Goal: Task Accomplishment & Management: Complete application form

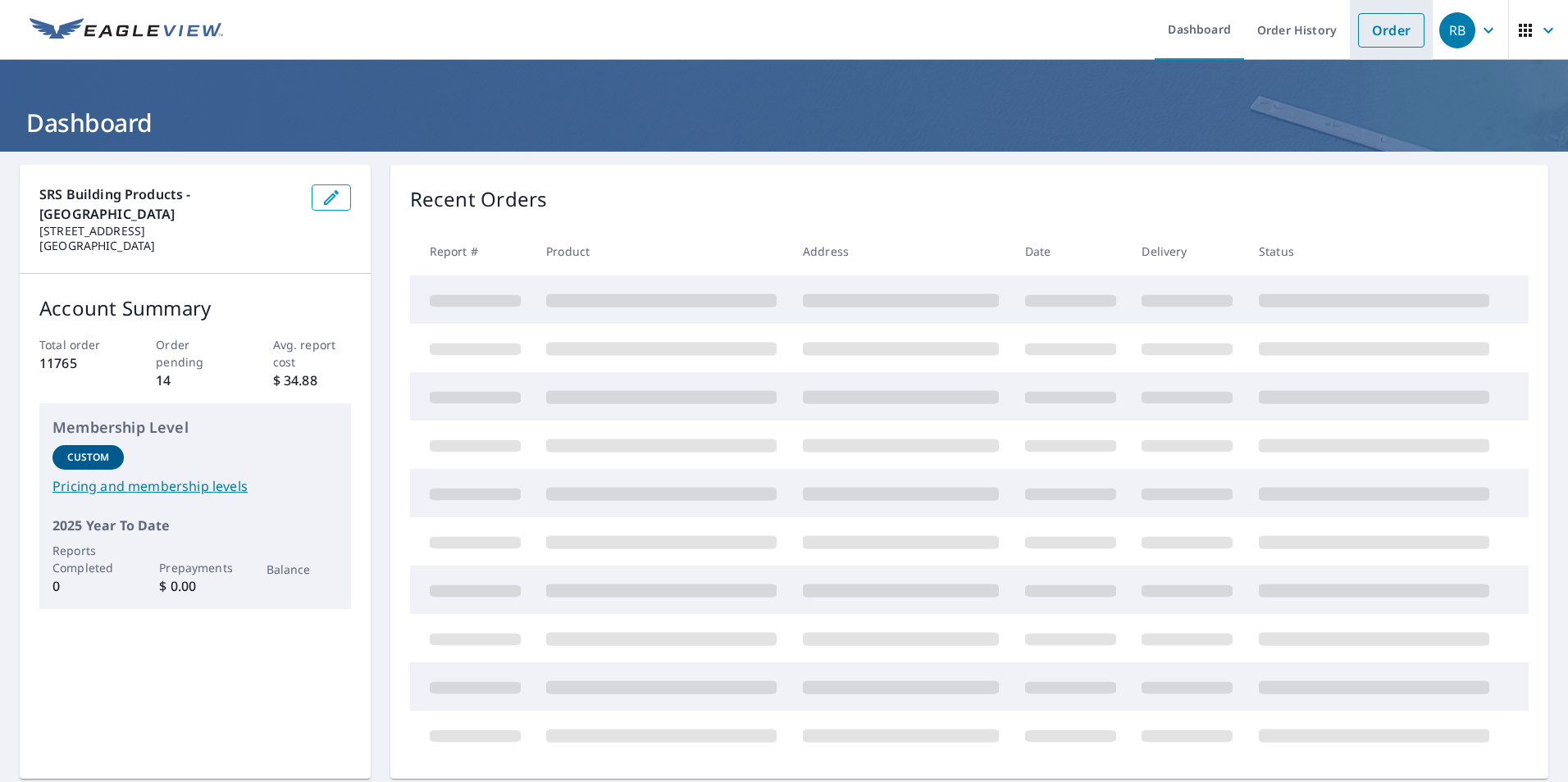
click at [1388, 31] on link "Order" at bounding box center [1390, 30] width 66 height 34
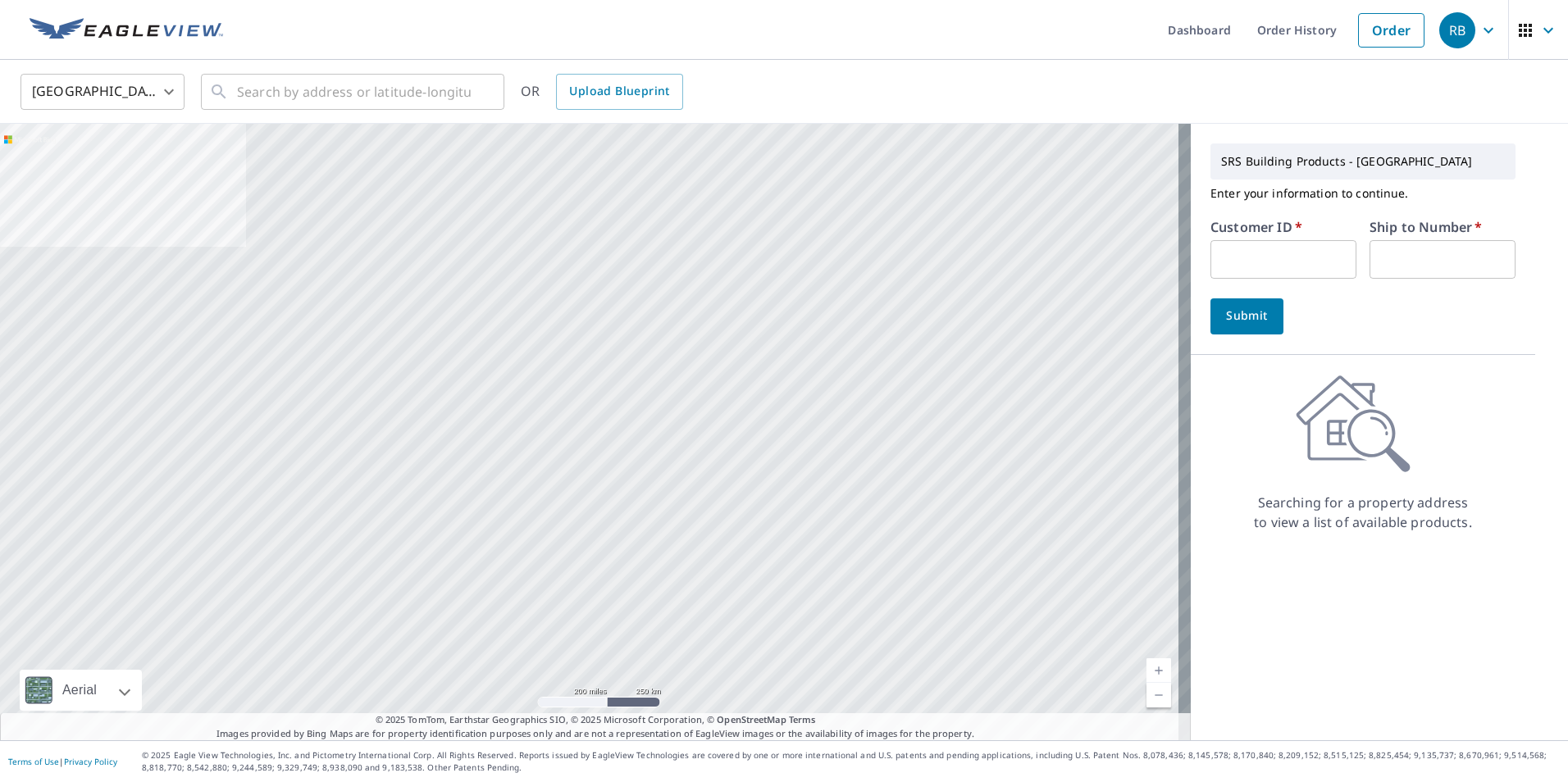
click at [1220, 251] on input "text" at bounding box center [1282, 259] width 146 height 39
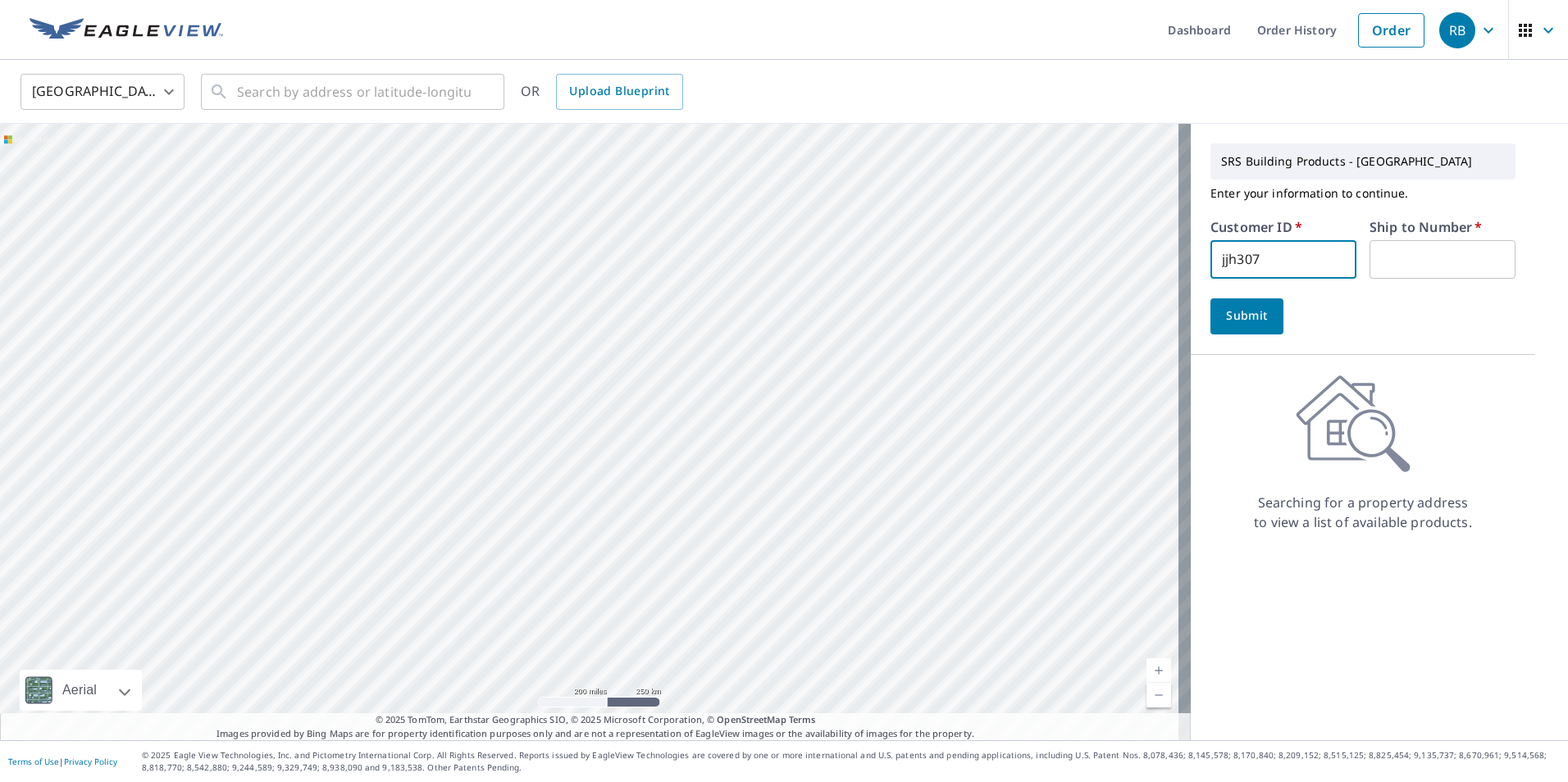
type input "jjh307"
type input "1"
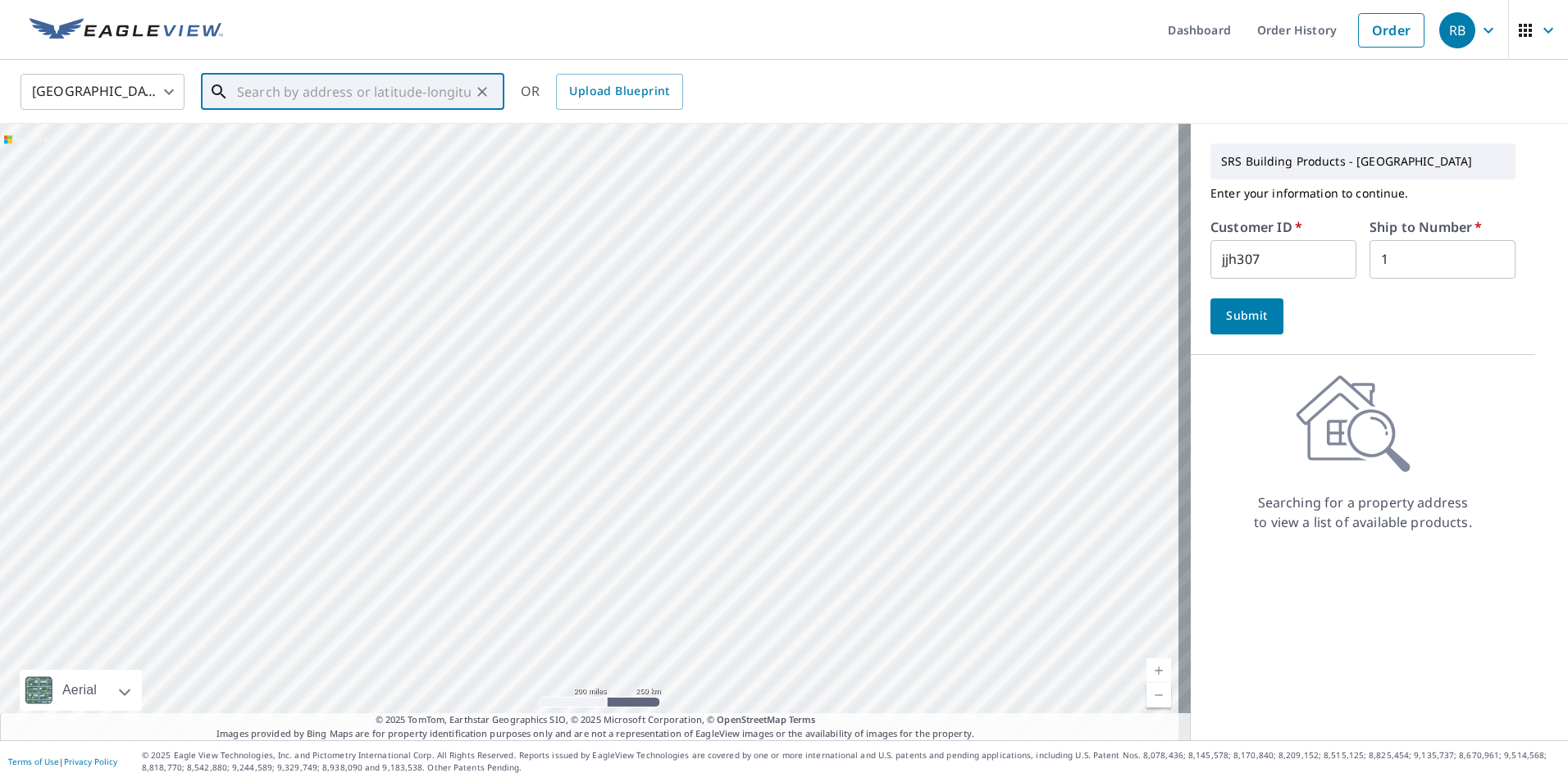
click at [304, 82] on input "text" at bounding box center [353, 92] width 234 height 46
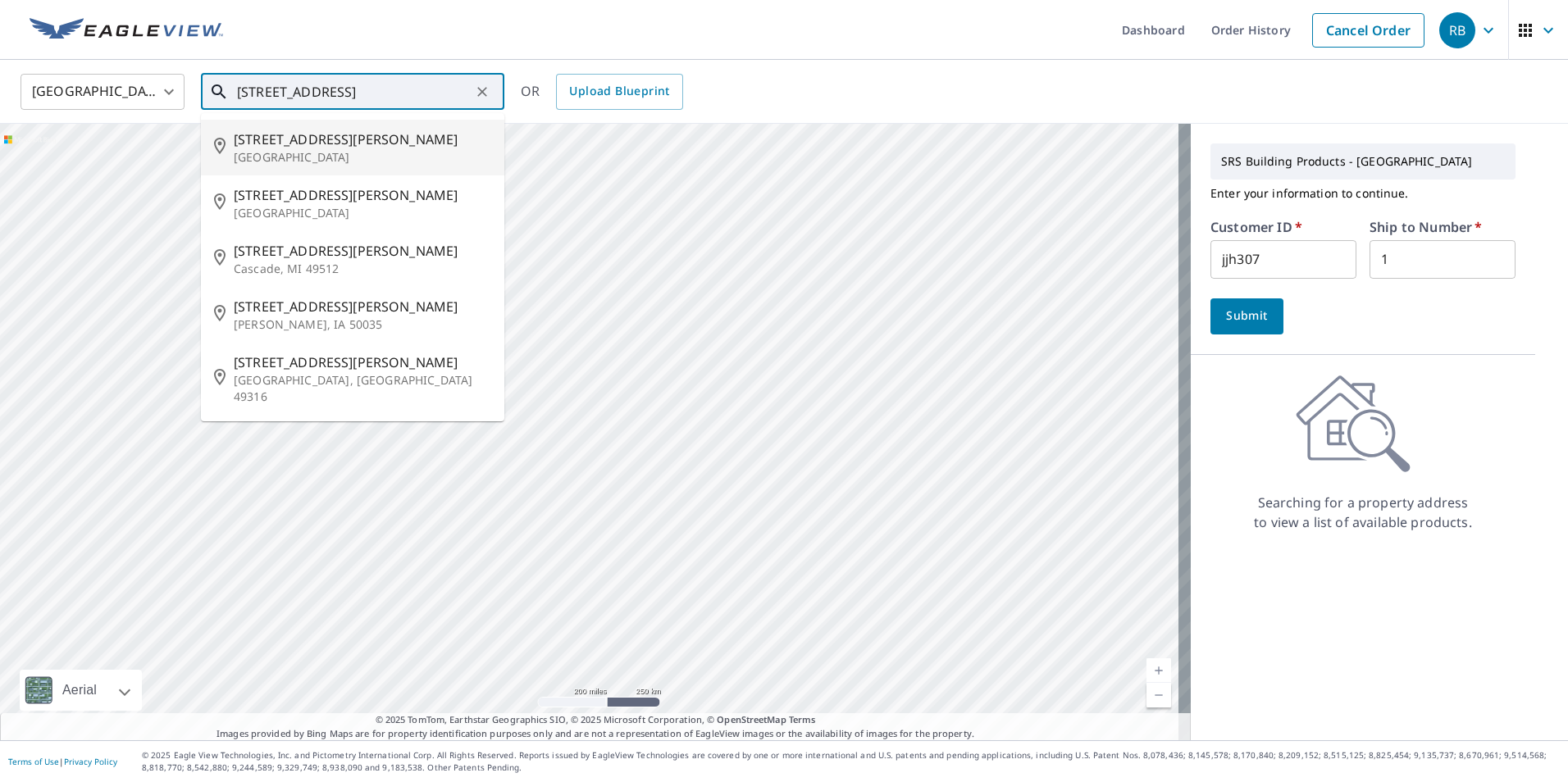
click at [278, 159] on p "Hillsboro, OR 97123" at bounding box center [363, 158] width 257 height 16
type input "5320 SE Patterson St Hillsboro, OR 97123"
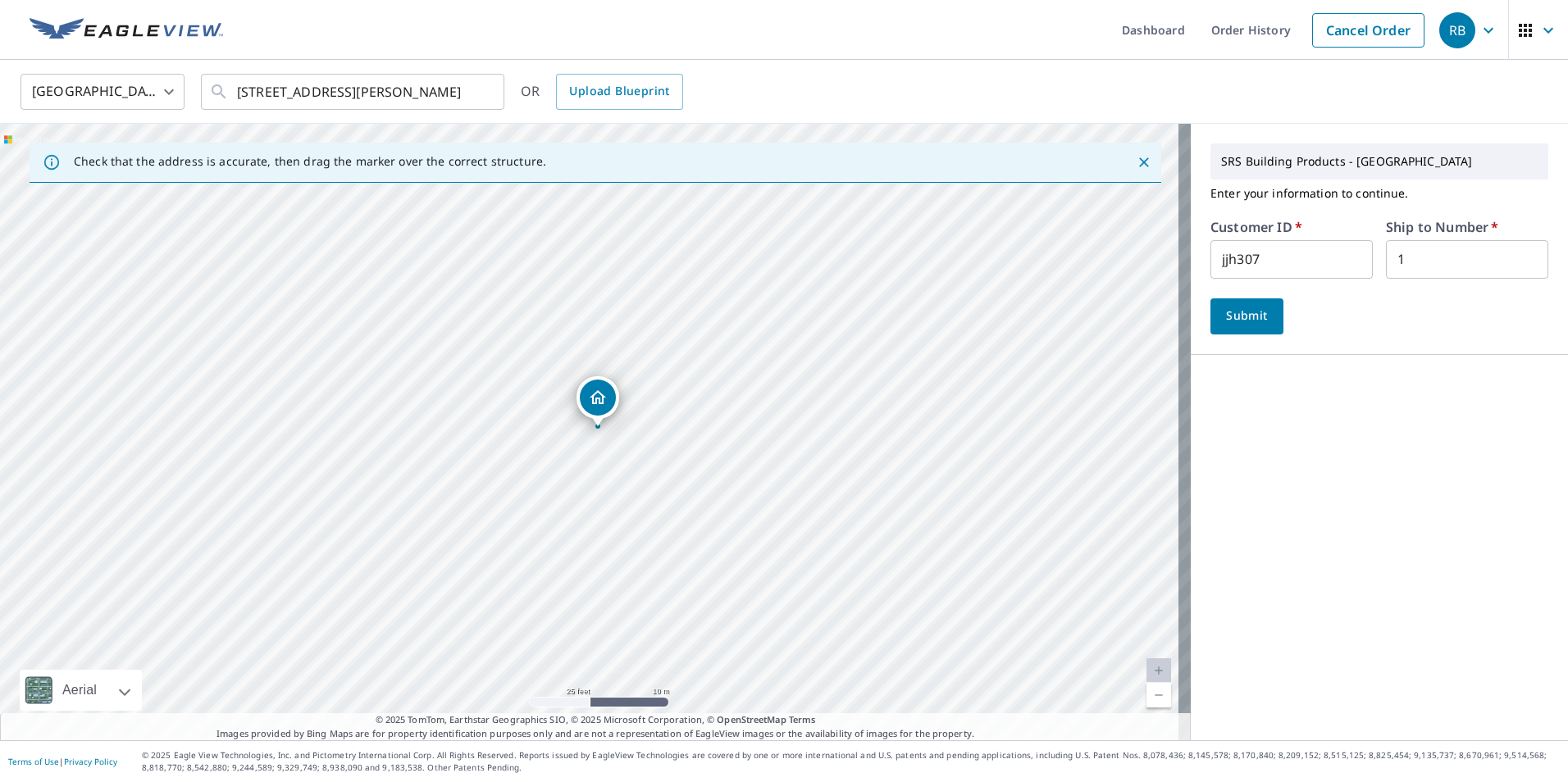
click at [1224, 315] on span "Submit" at bounding box center [1247, 315] width 47 height 21
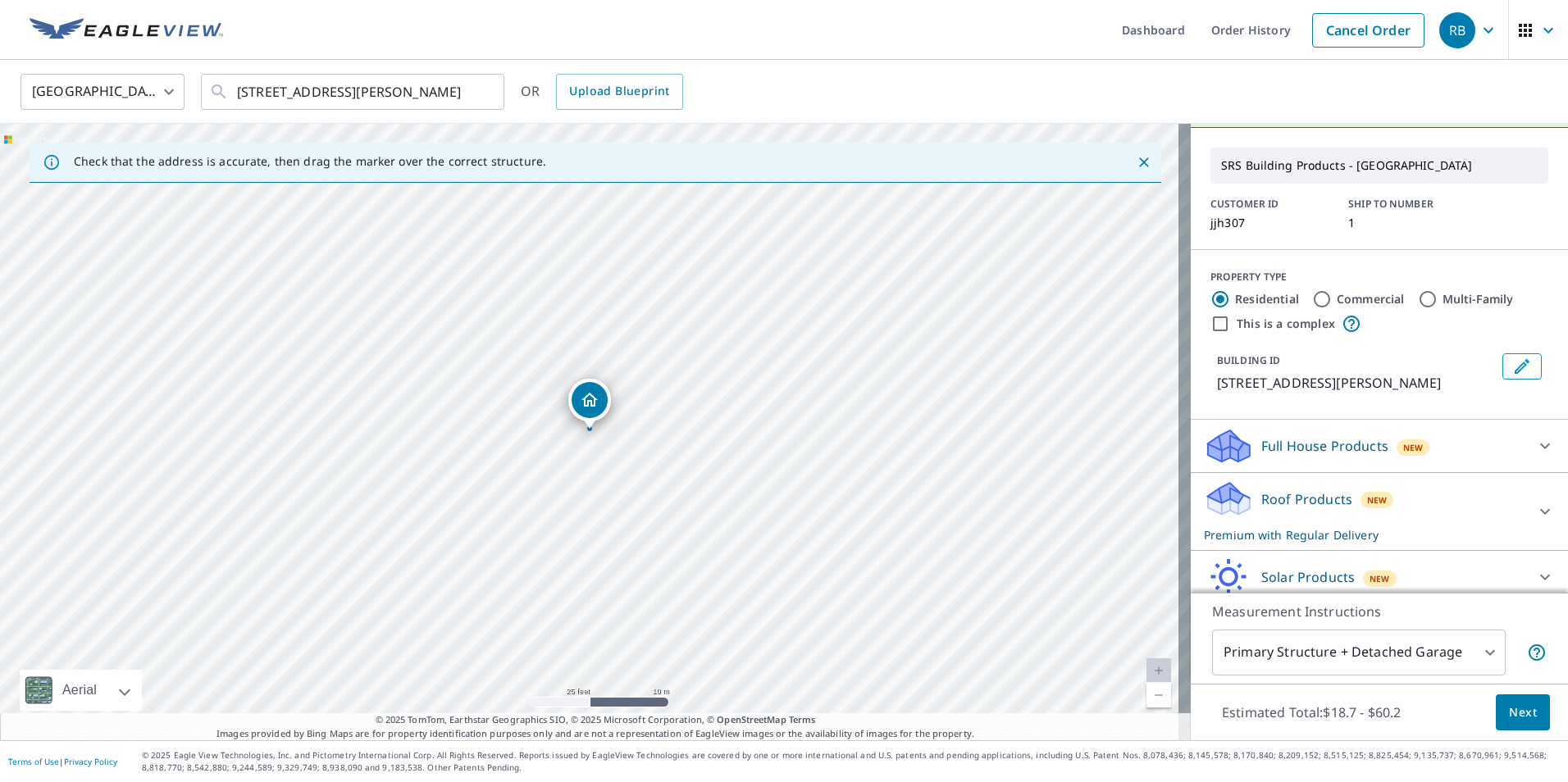
scroll to position [82, 0]
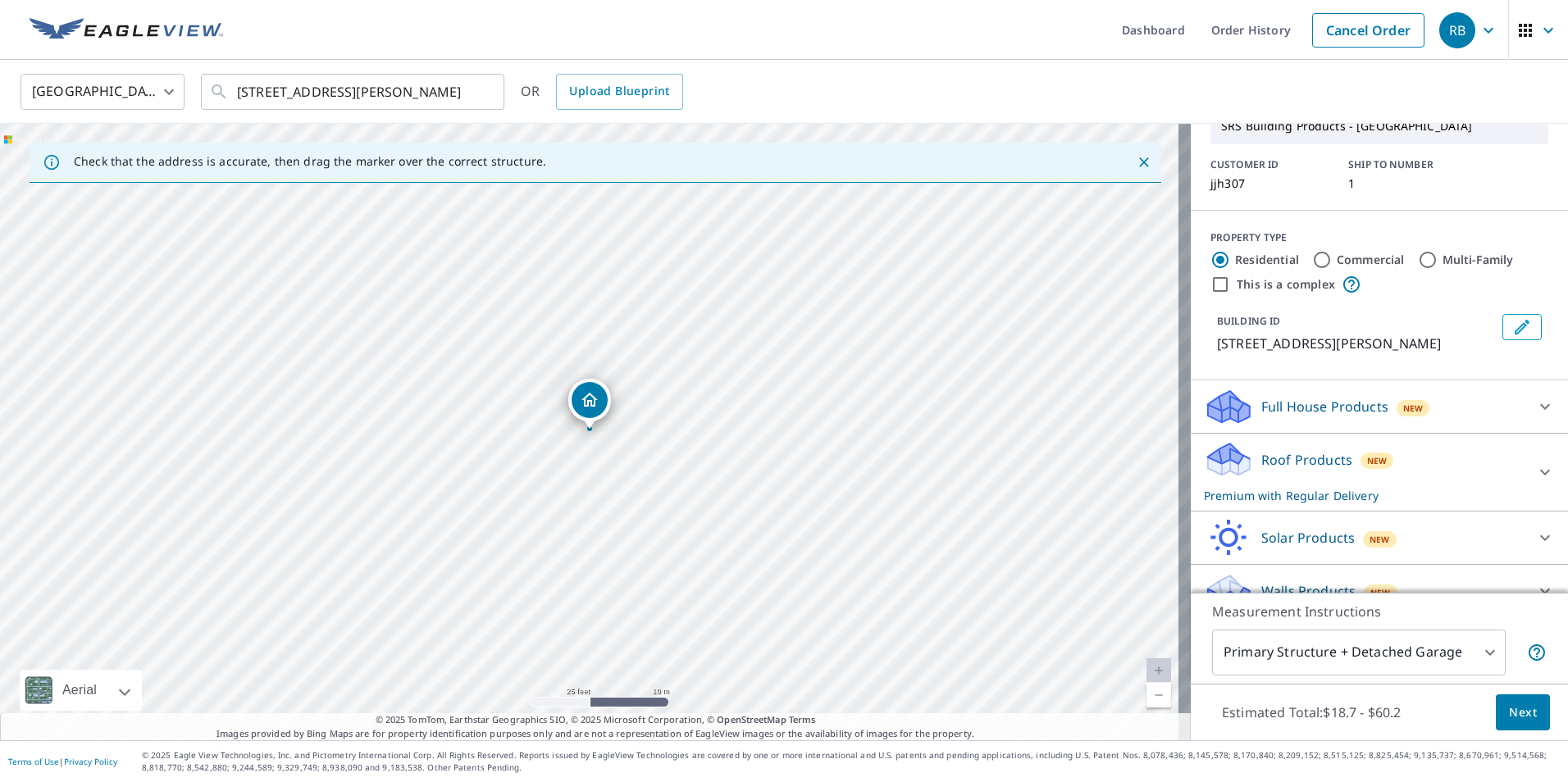
click at [1508, 709] on span "Next" at bounding box center [1522, 712] width 28 height 21
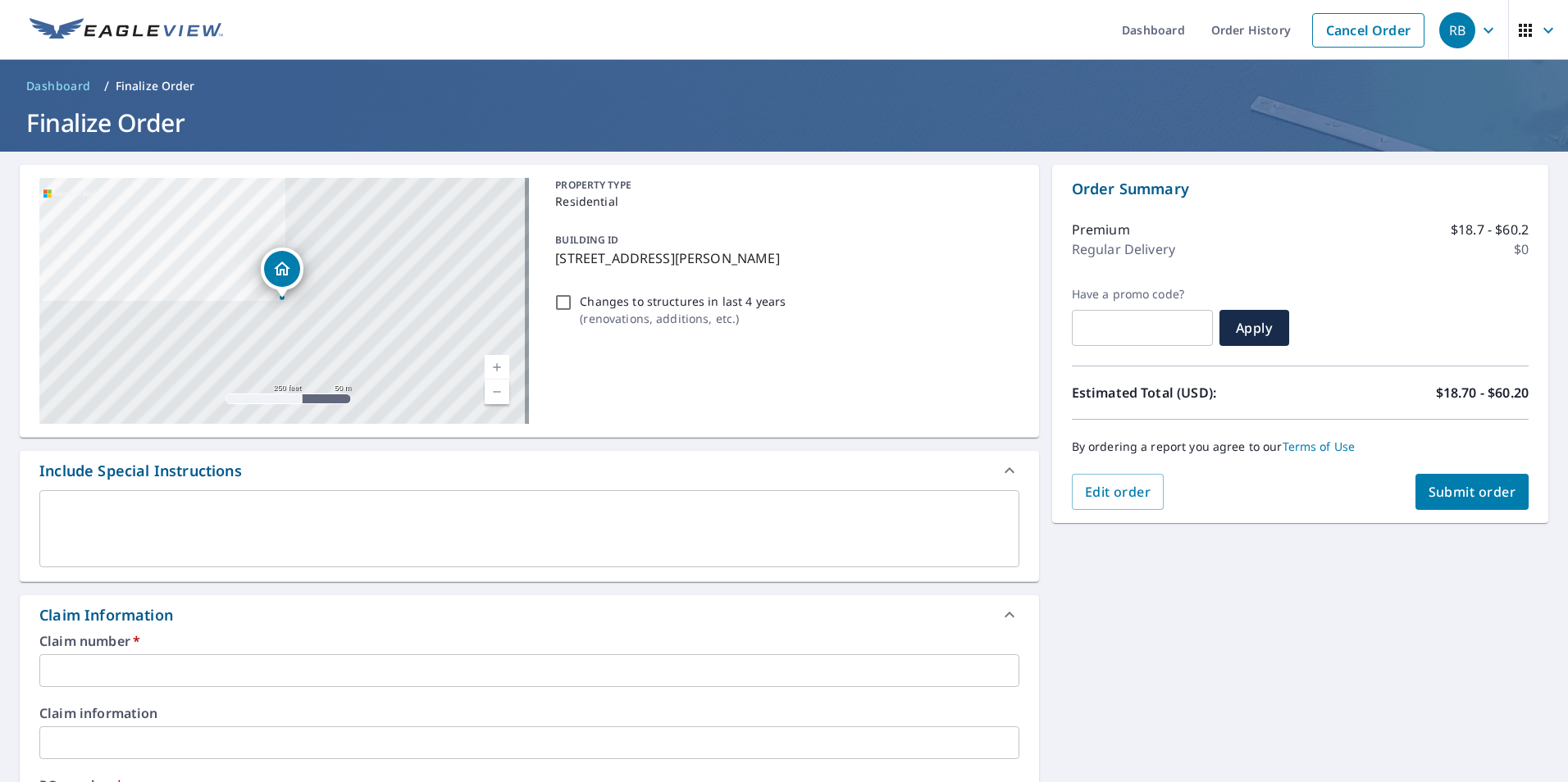
click at [218, 656] on input "text" at bounding box center [528, 671] width 980 height 33
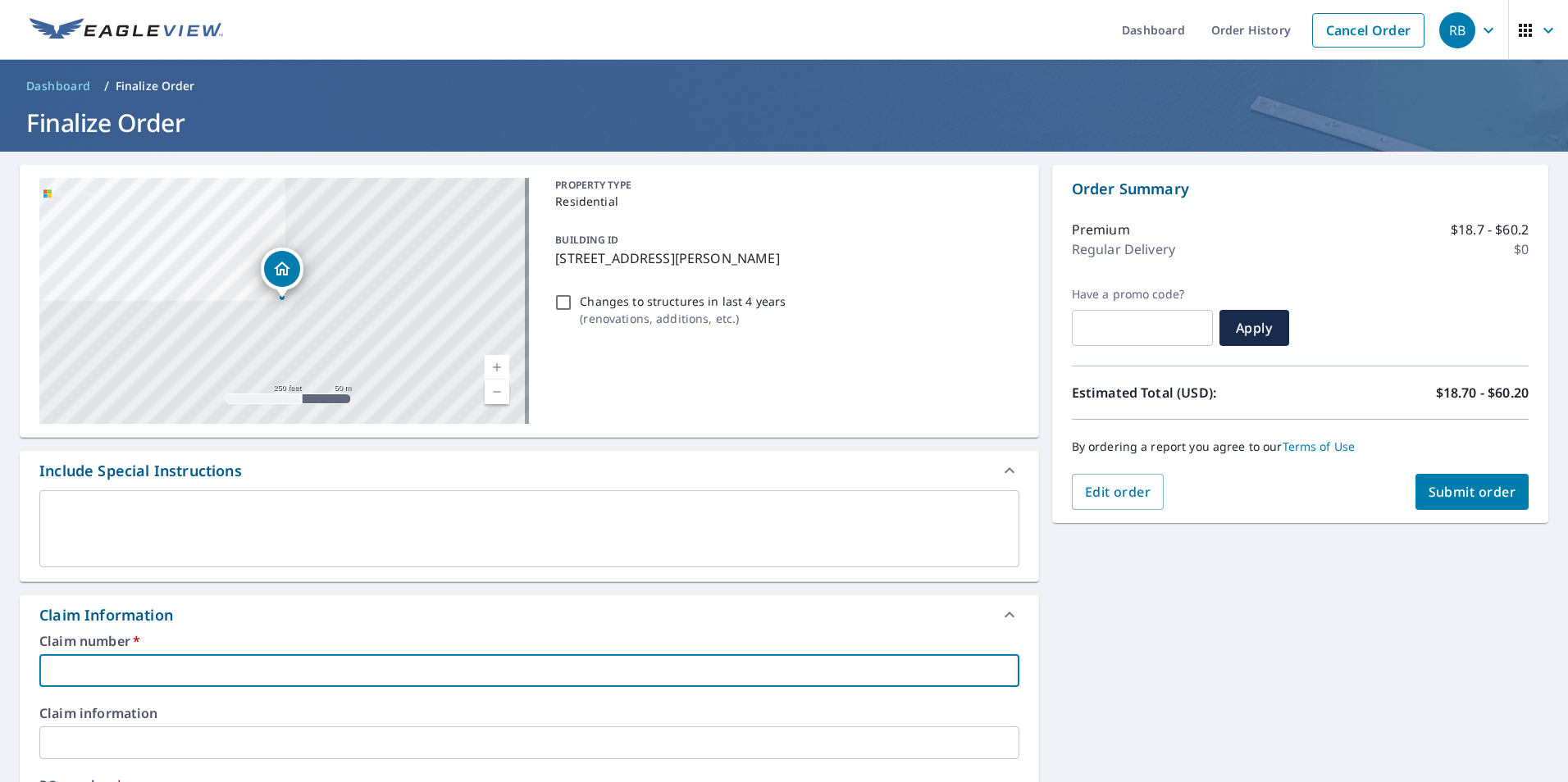
type input "j"
checkbox input "true"
type input "jj"
checkbox input "true"
type input "jjh"
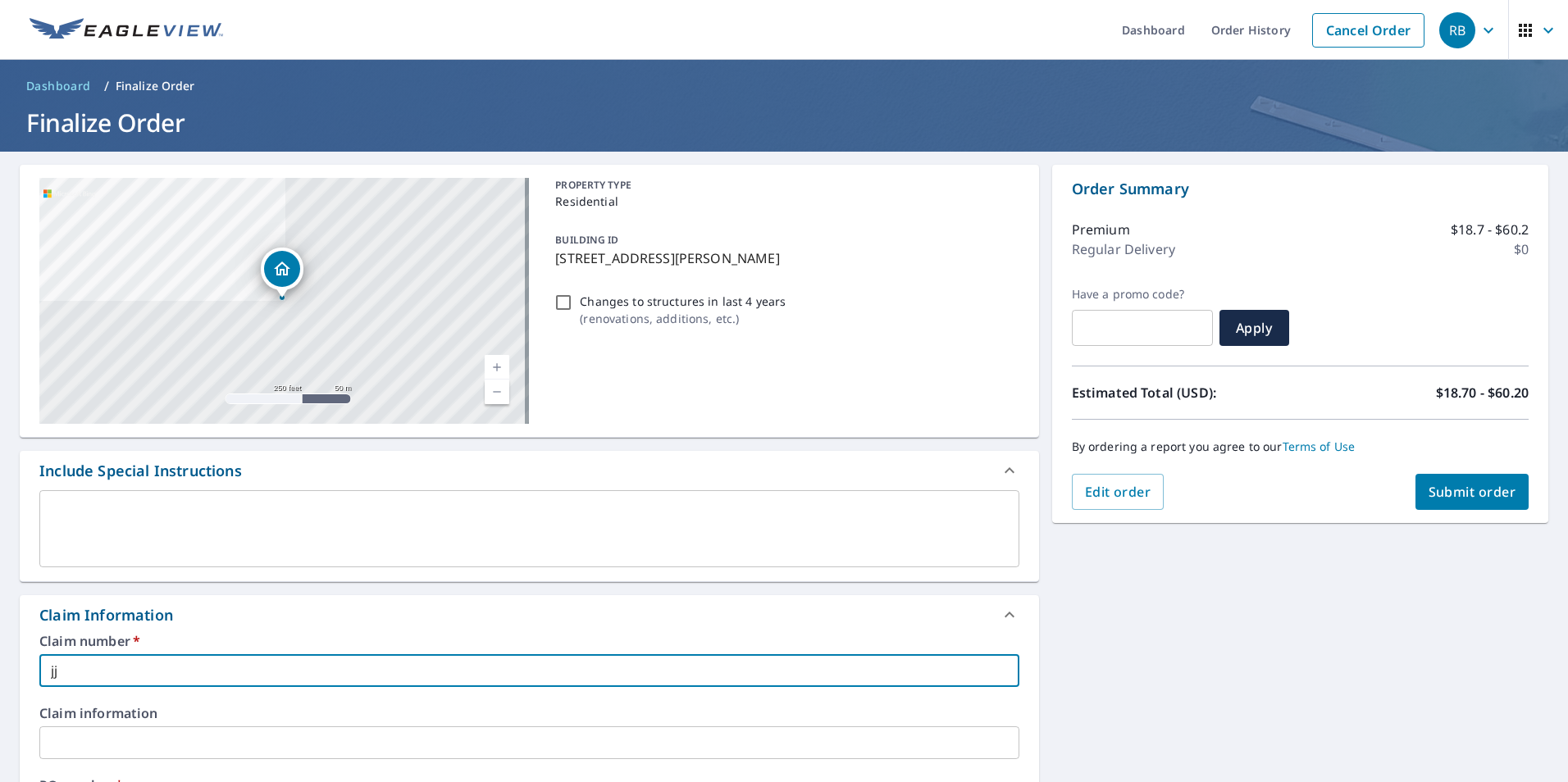
checkbox input "true"
type input "jjh3"
checkbox input "true"
type input "jjh30"
checkbox input "true"
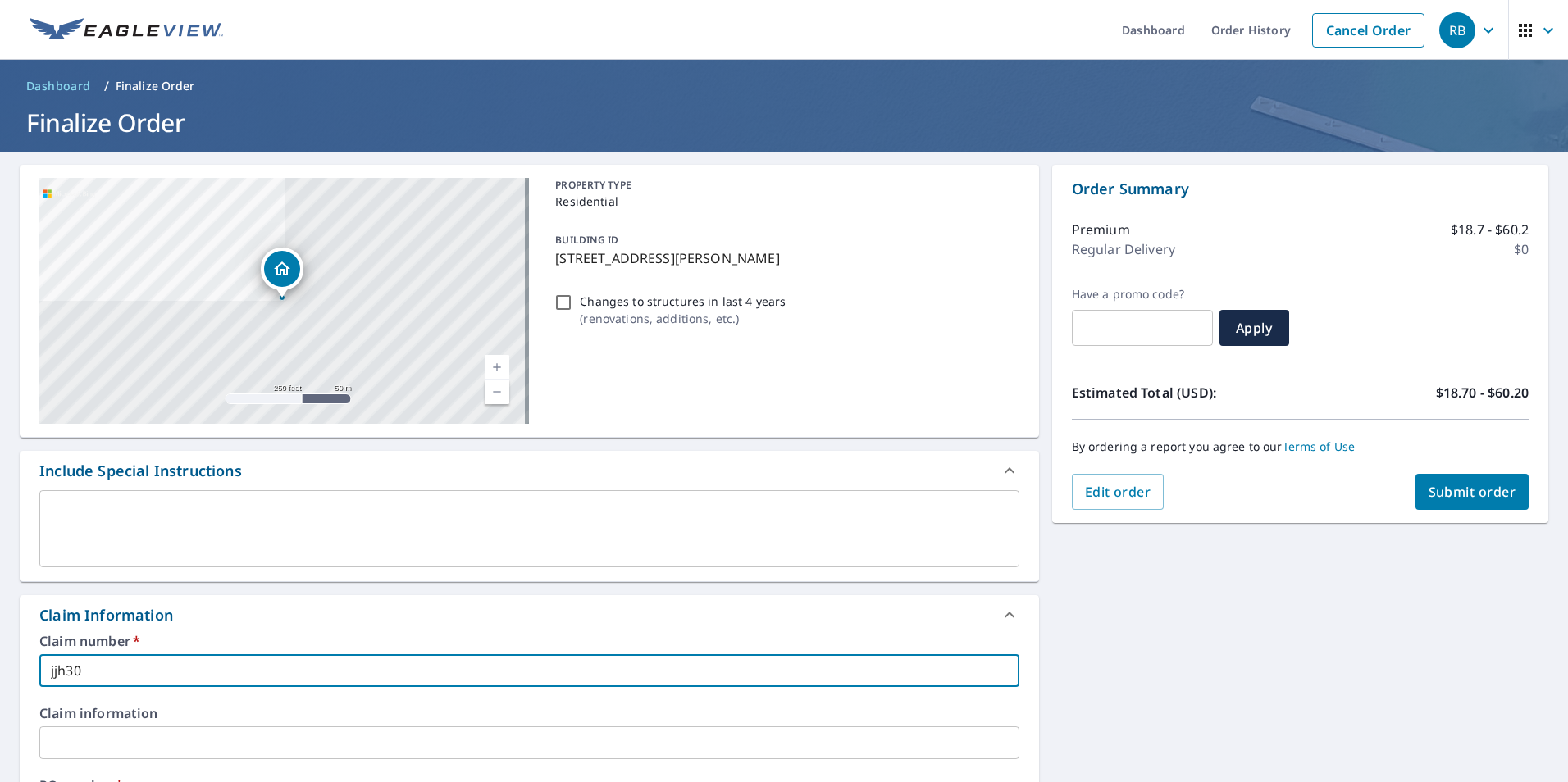
type input "jjh307"
checkbox input "true"
type input "jjh307"
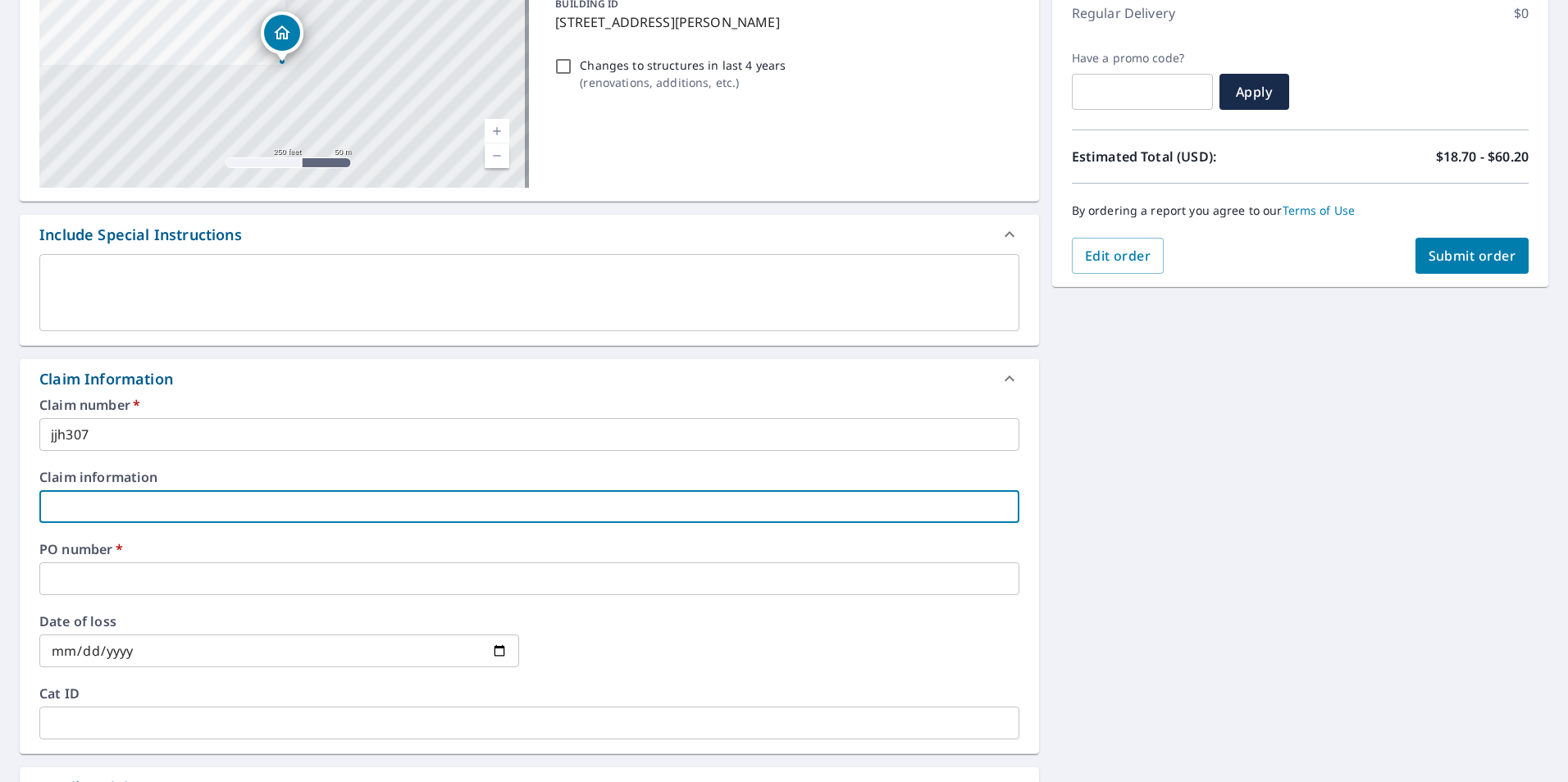
scroll to position [246, 0]
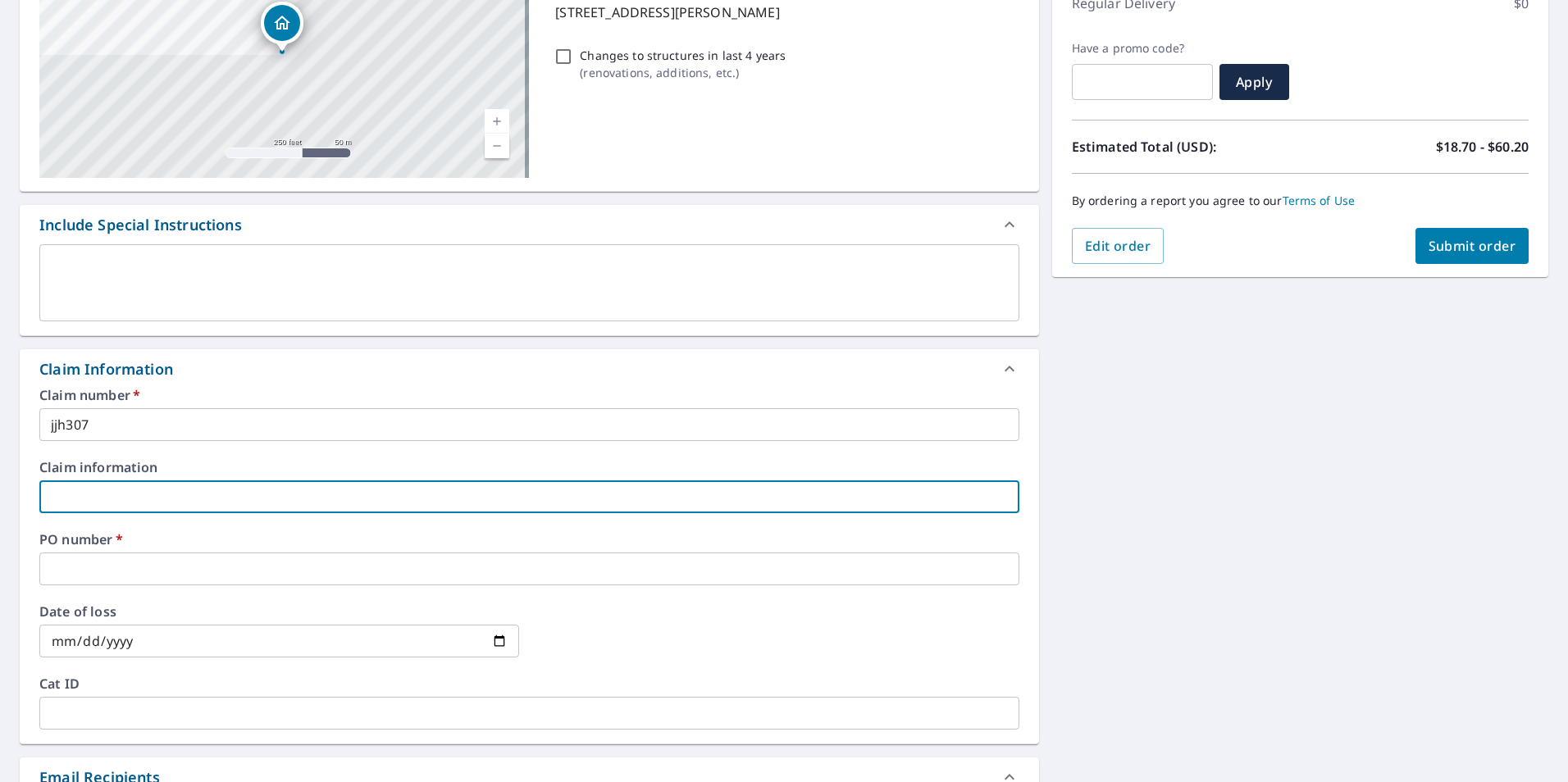
click at [120, 566] on input "text" at bounding box center [528, 569] width 980 height 33
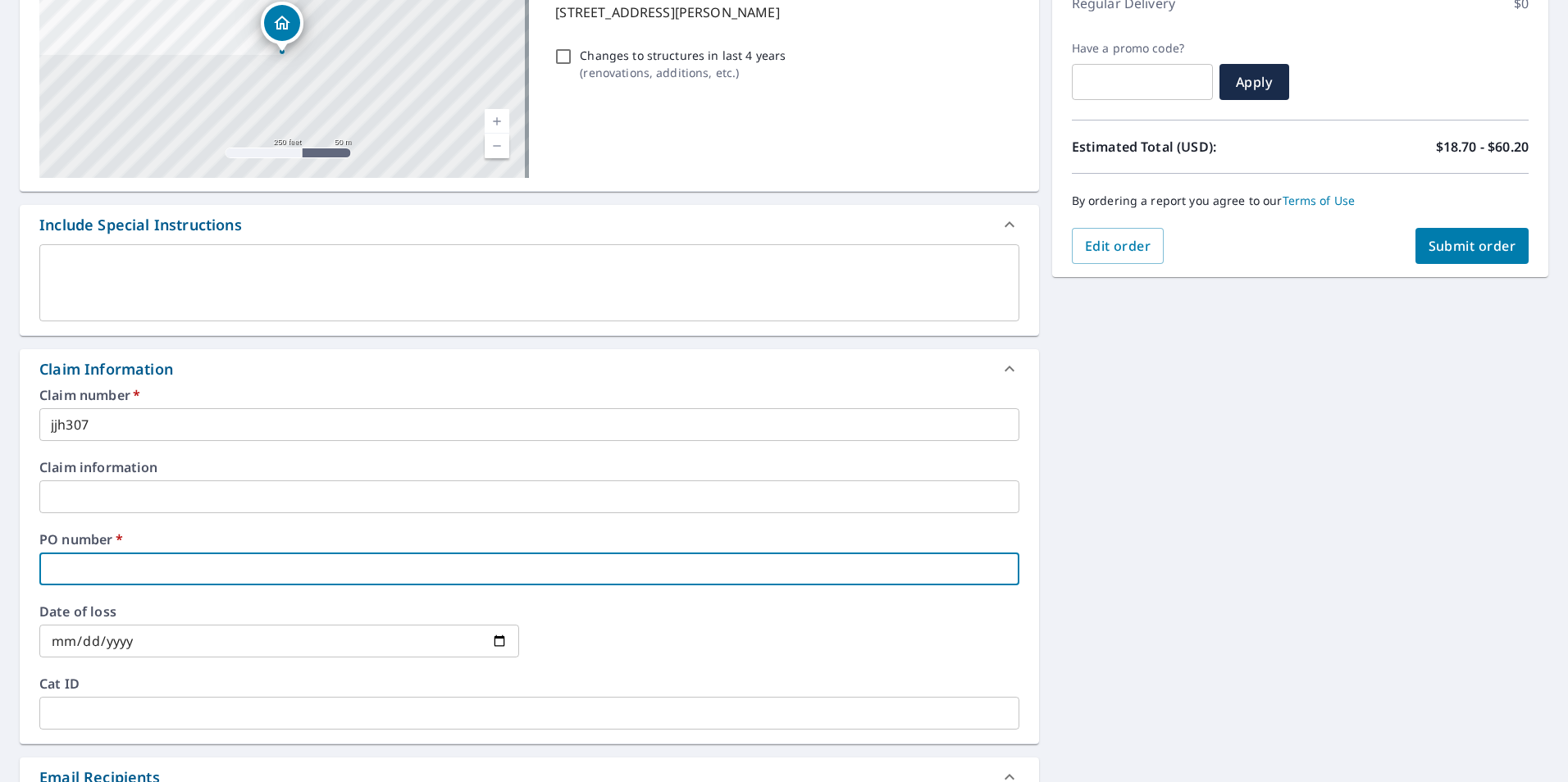
type input "j"
checkbox input "true"
type input "jj"
checkbox input "true"
type input "jjh"
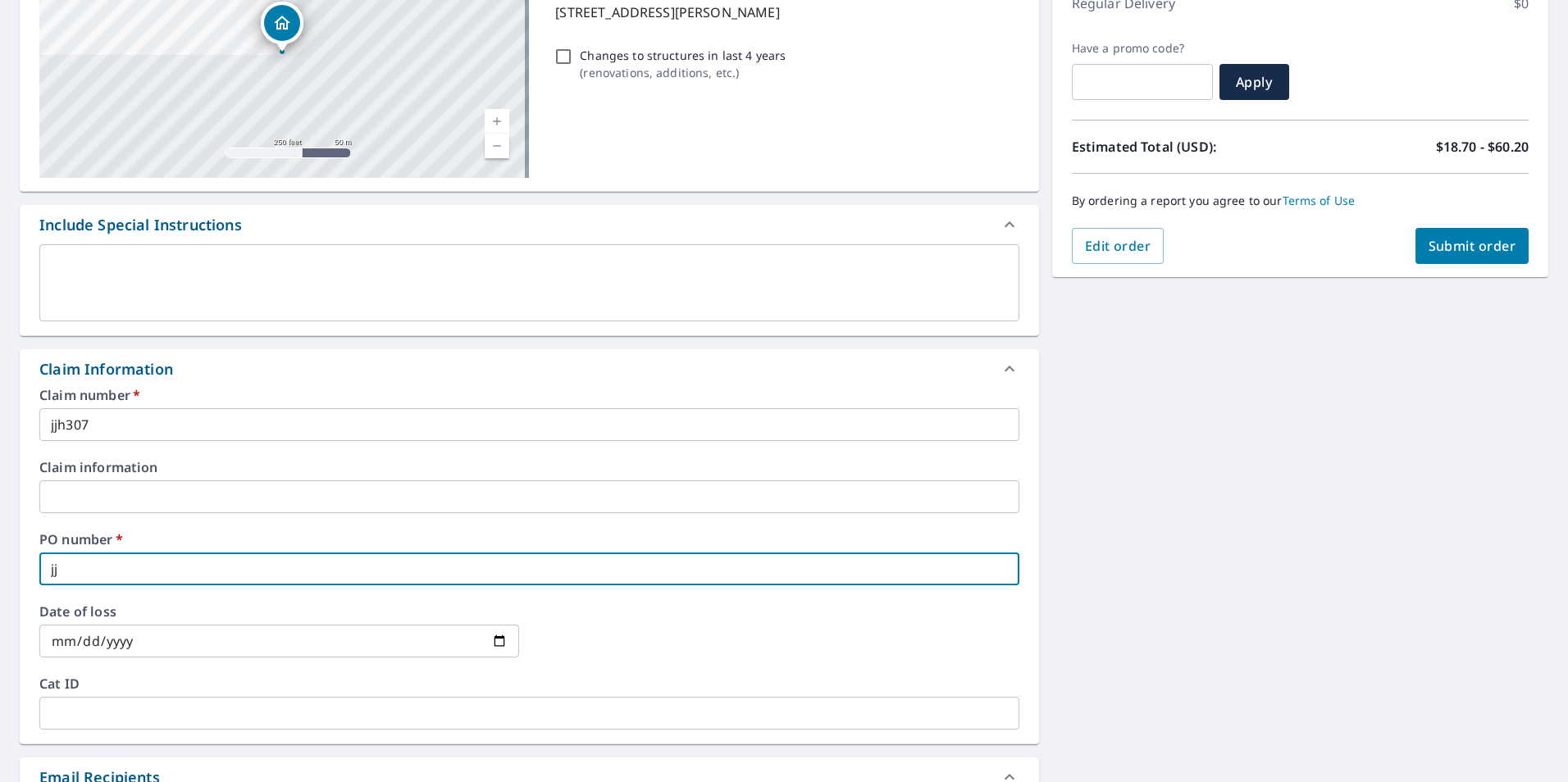
checkbox input "true"
type input "jjh3"
checkbox input "true"
type input "jjh30"
checkbox input "true"
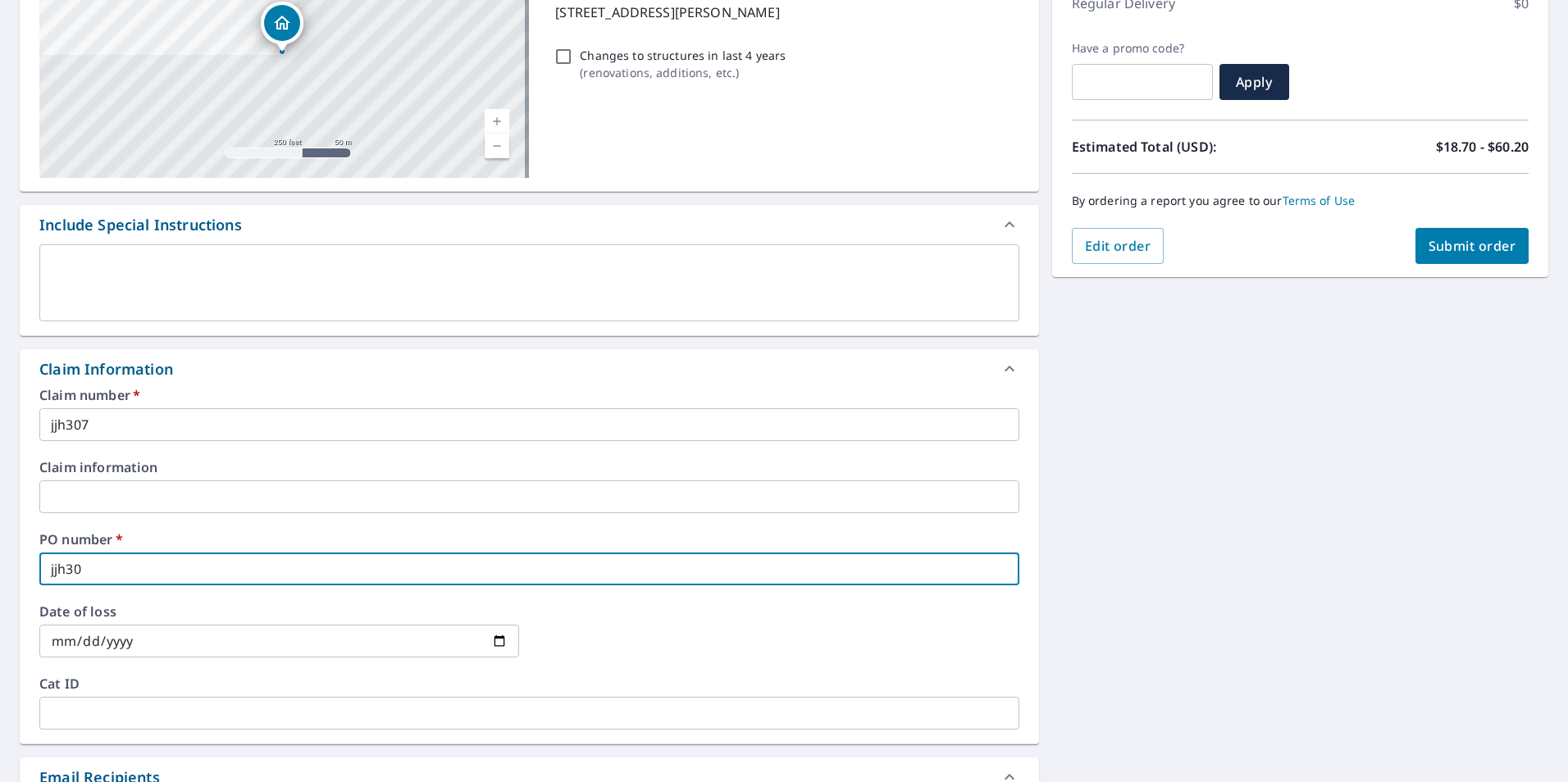
type input "jjh307"
checkbox input "true"
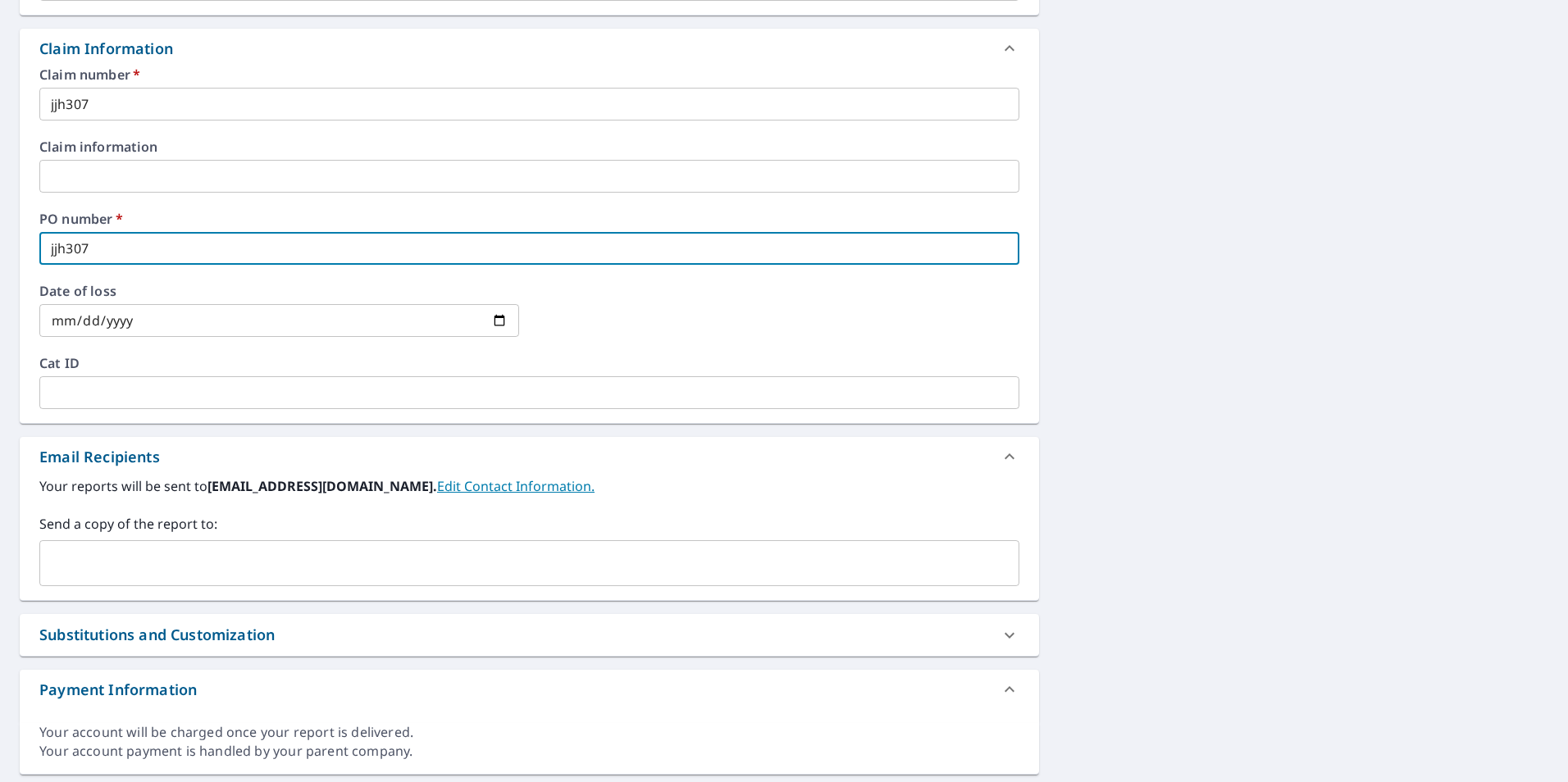
scroll to position [574, 0]
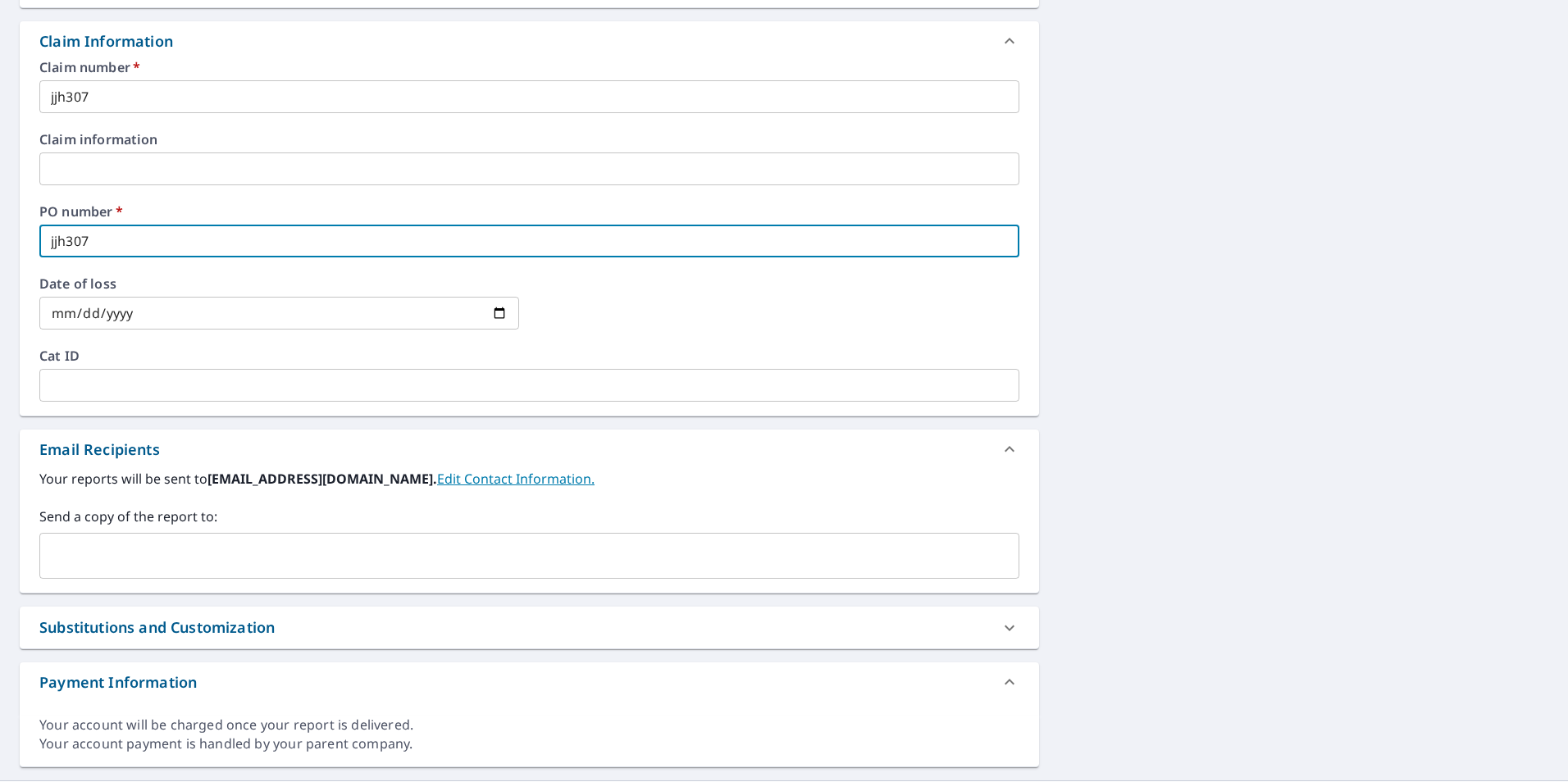
type input "jjh307"
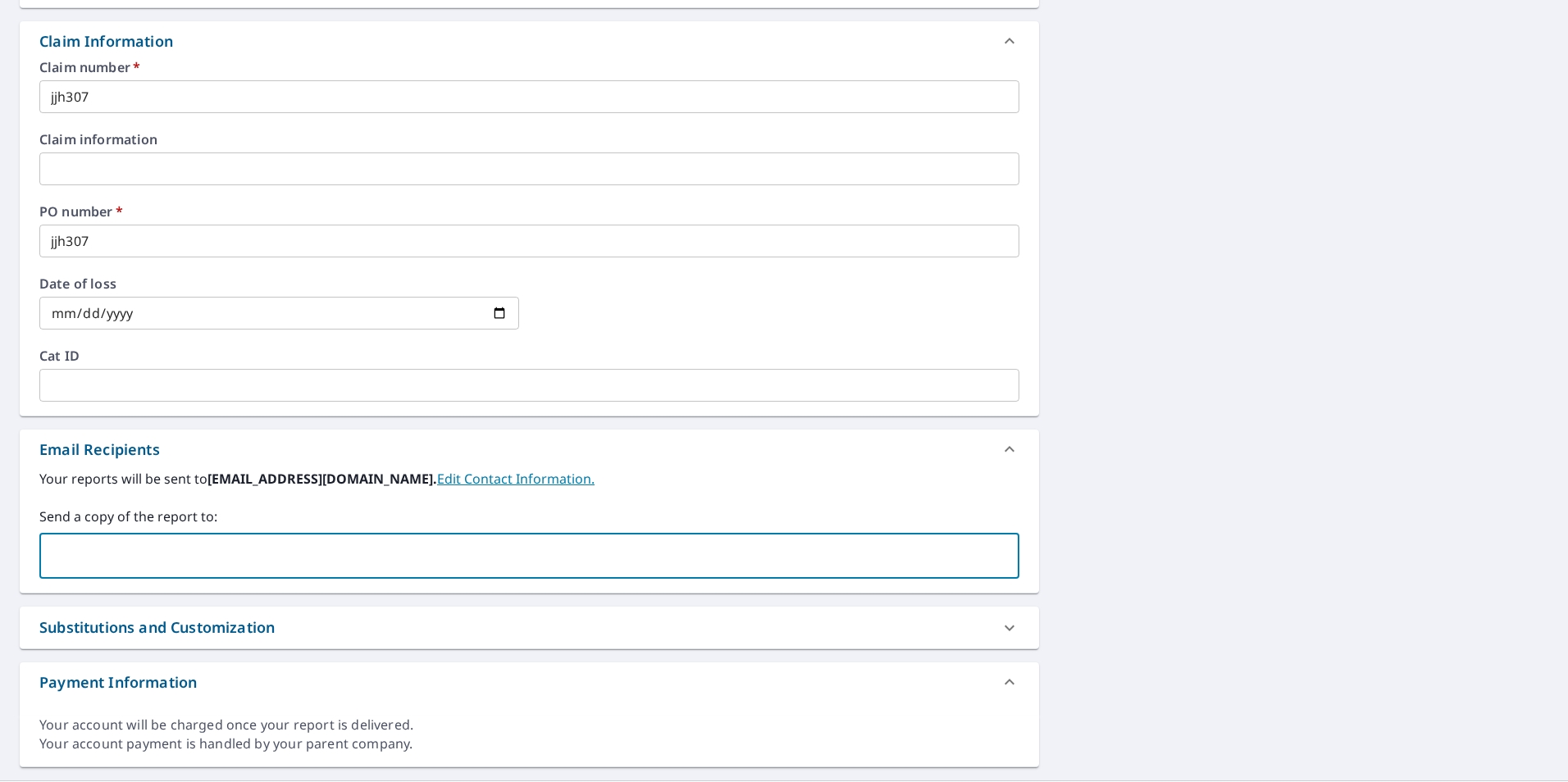
click at [132, 558] on input "text" at bounding box center [518, 555] width 941 height 31
click at [103, 546] on input "text" at bounding box center [518, 555] width 941 height 31
paste input "Courtney Wilson <courtney@jnjroofing.net>"
drag, startPoint x: 167, startPoint y: 556, endPoint x: 23, endPoint y: 561, distance: 144.1
click at [24, 565] on div "Your reports will be sent to rlvan0324@srsicorp.com. Edit Contact Information. …" at bounding box center [529, 530] width 1019 height 124
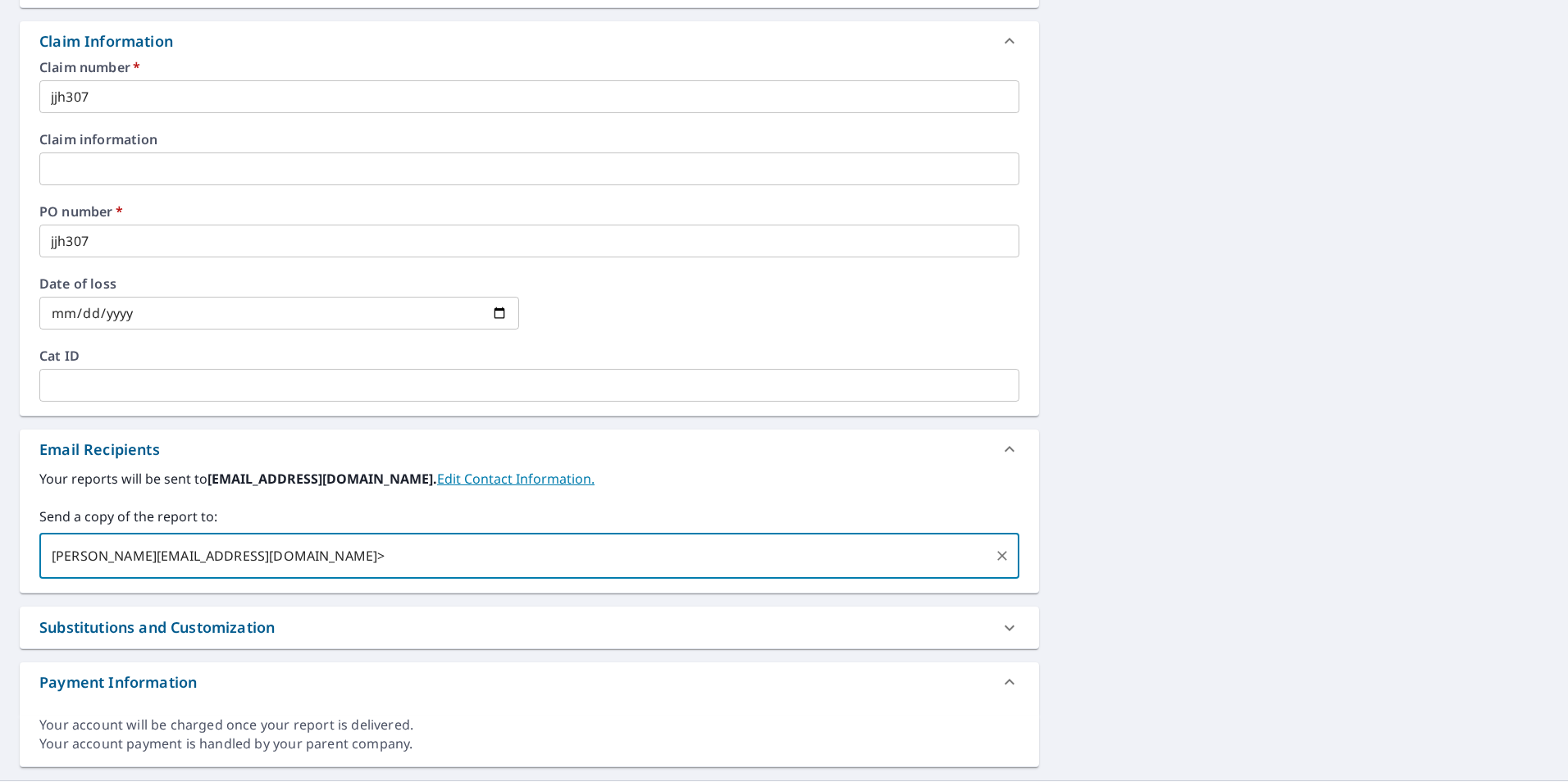
click at [255, 553] on input "courtney@jnjroofing.net>" at bounding box center [518, 555] width 941 height 31
type input "courtney@jnjroofing.net"
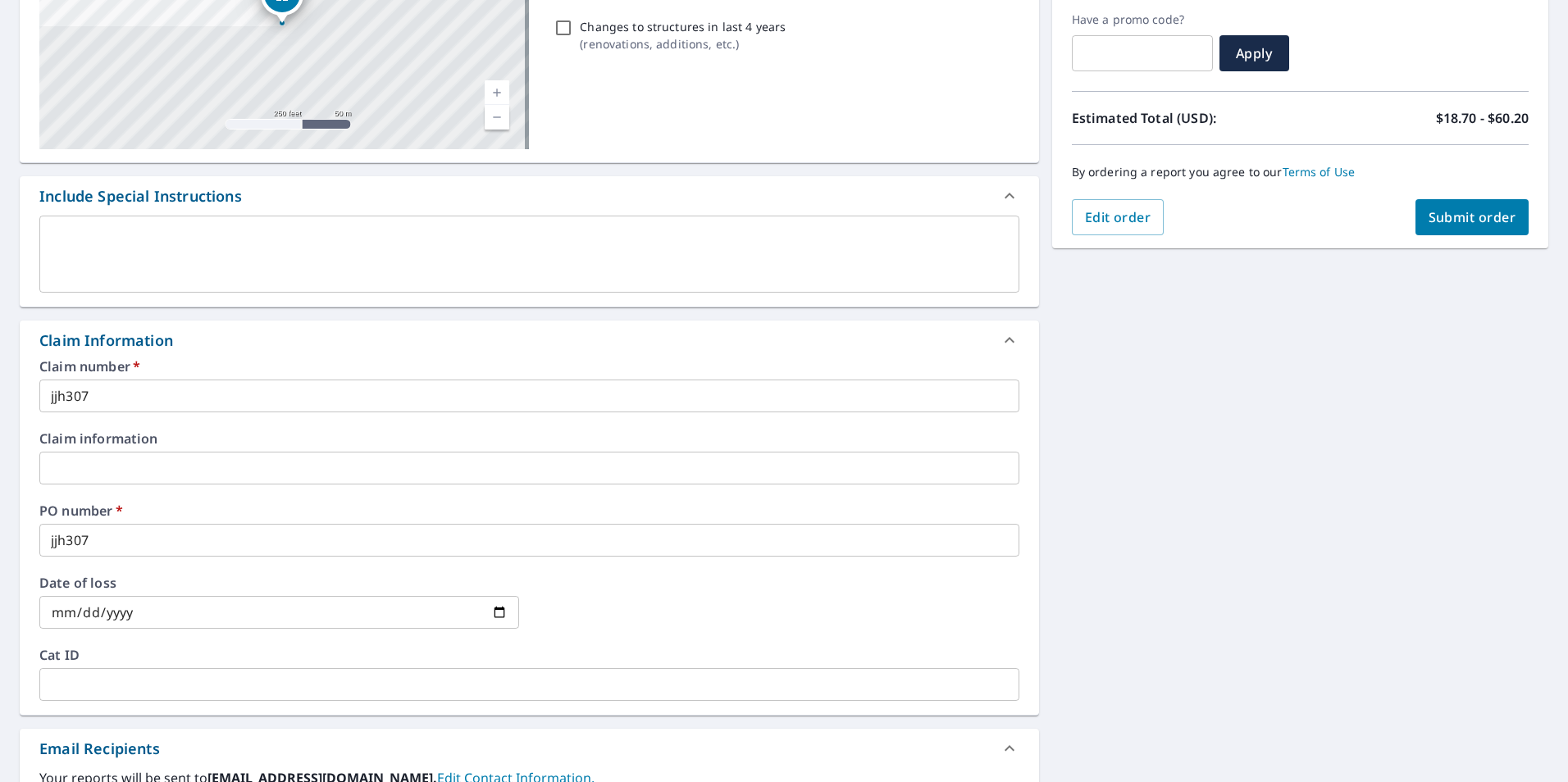
scroll to position [82, 0]
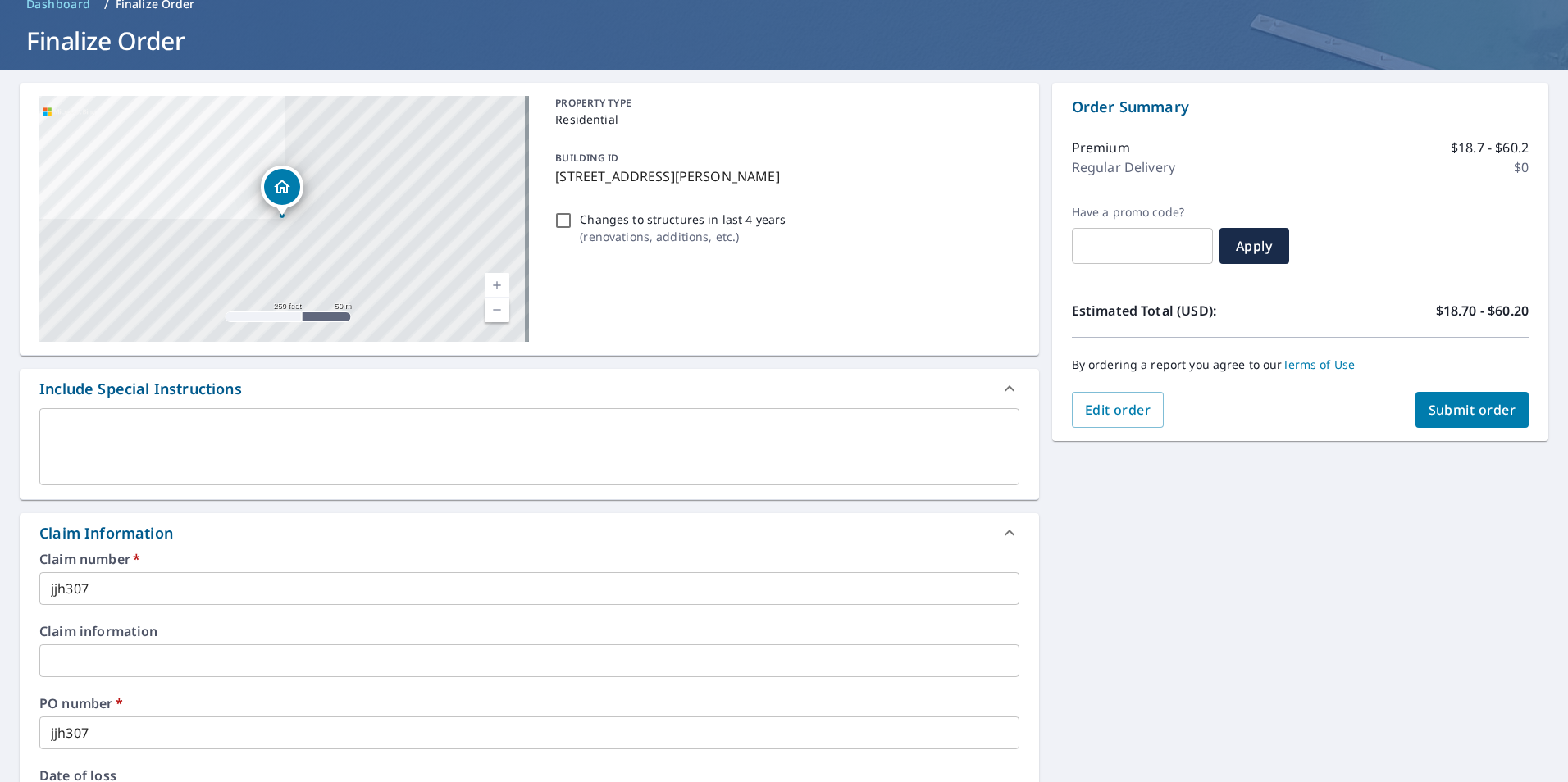
click at [1448, 413] on span "Submit order" at bounding box center [1472, 410] width 88 height 18
checkbox input "true"
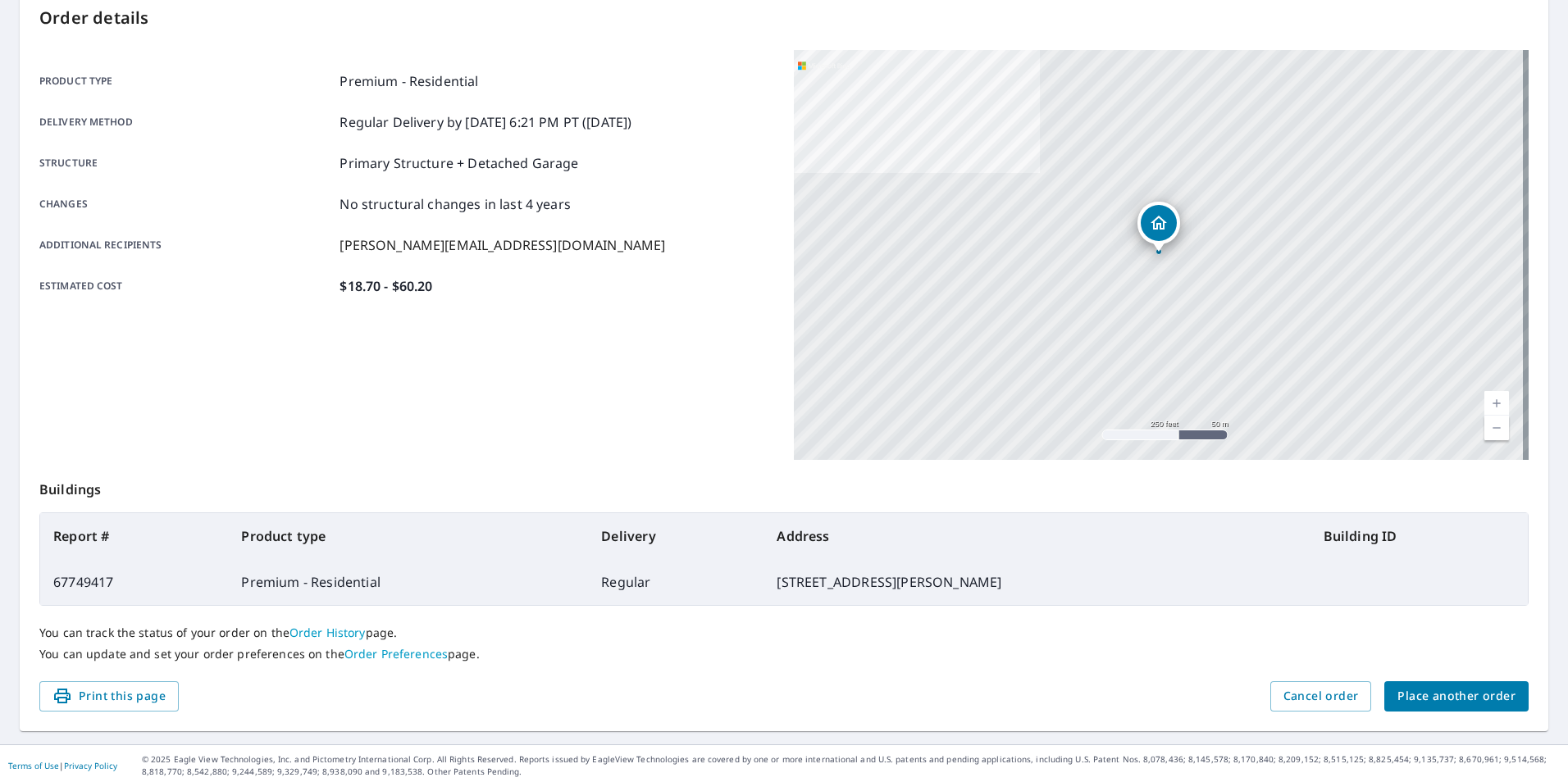
scroll to position [183, 0]
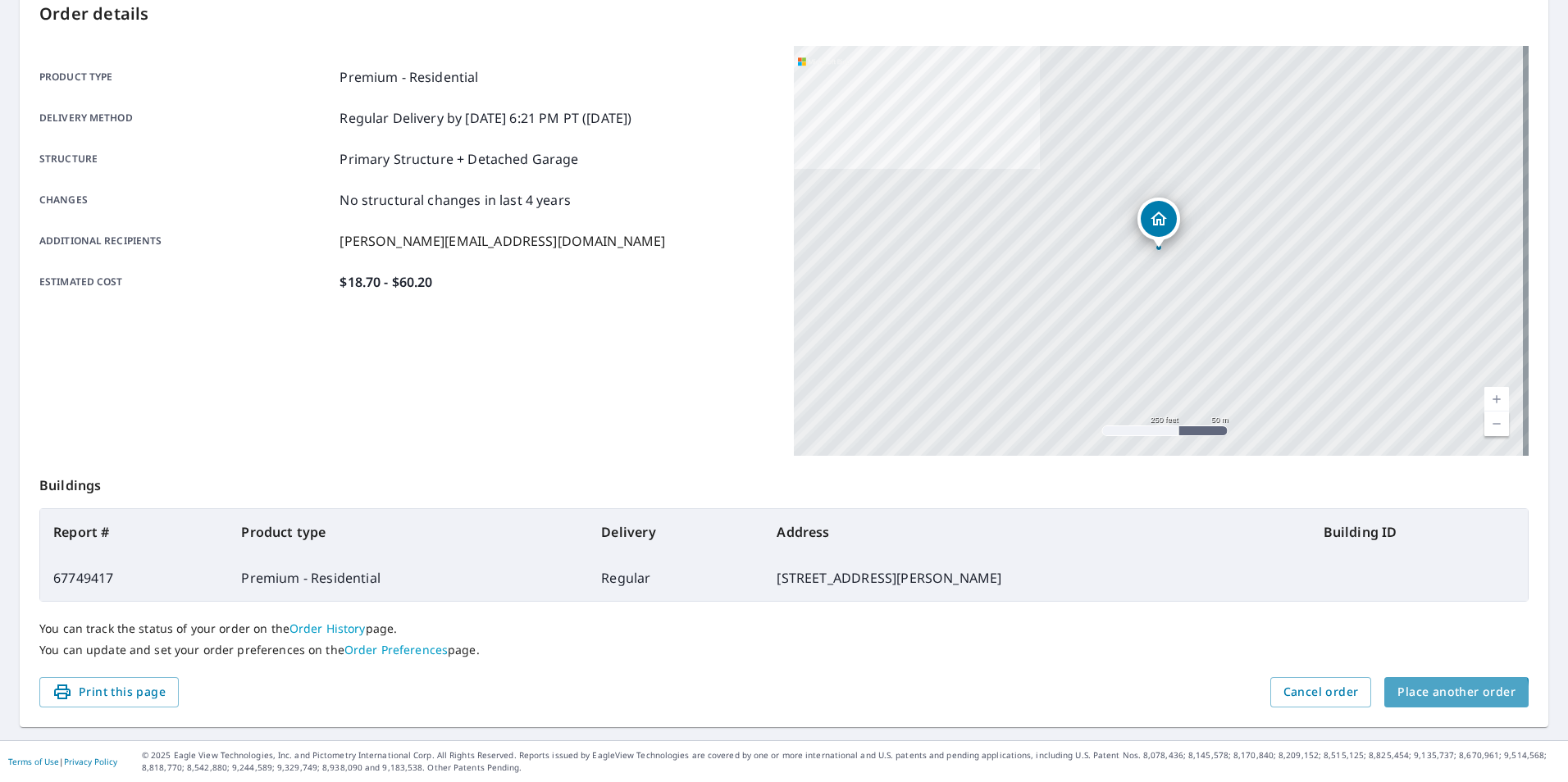
click at [1437, 698] on span "Place another order" at bounding box center [1456, 692] width 118 height 21
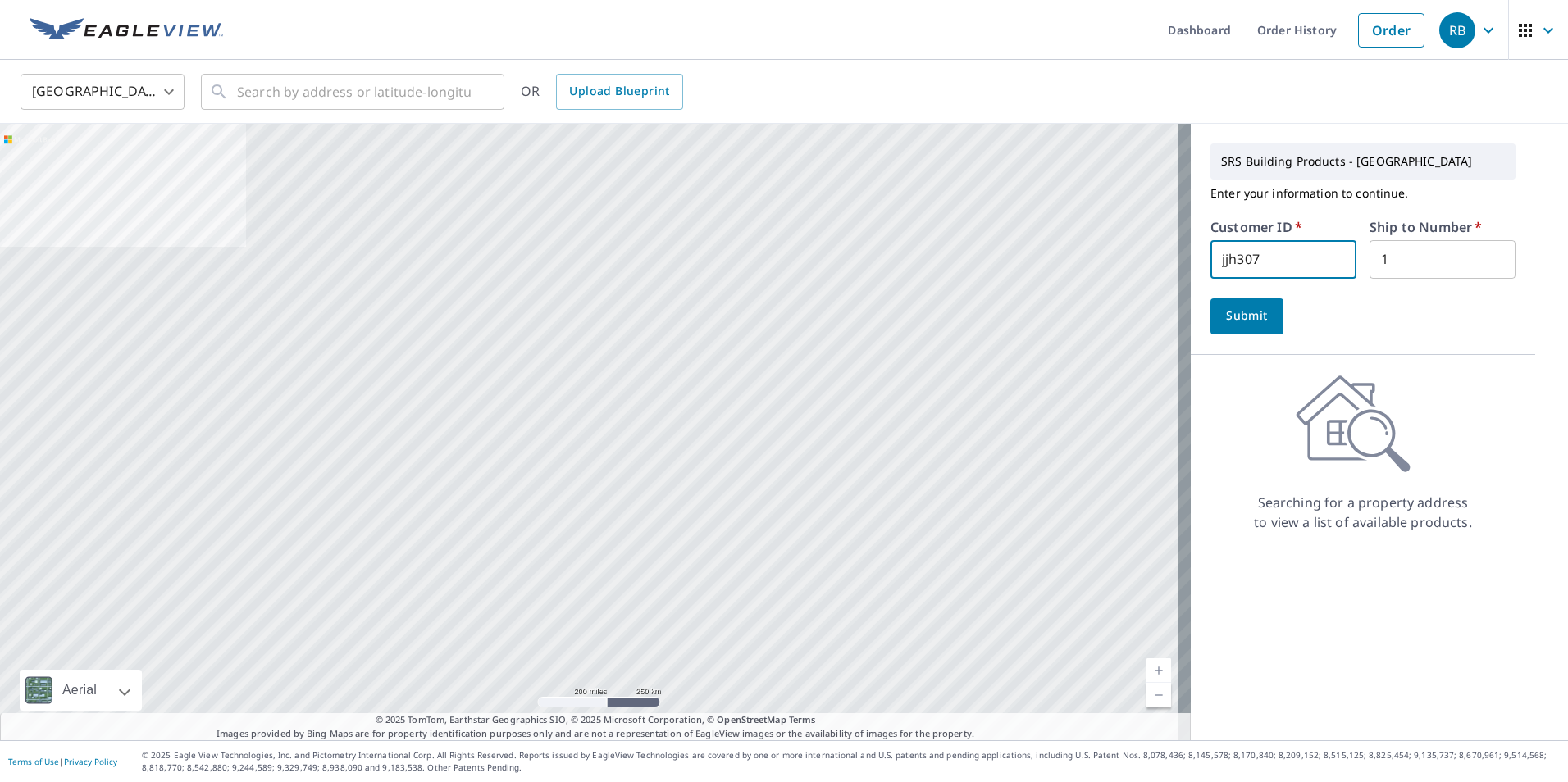
scroll to position [1, 0]
drag, startPoint x: 1263, startPoint y: 257, endPoint x: 1160, endPoint y: 268, distance: 103.6
click at [1160, 268] on div "Aerial Road A standard road map Aerial A detailed look from above Labels Labels…" at bounding box center [784, 432] width 1568 height 616
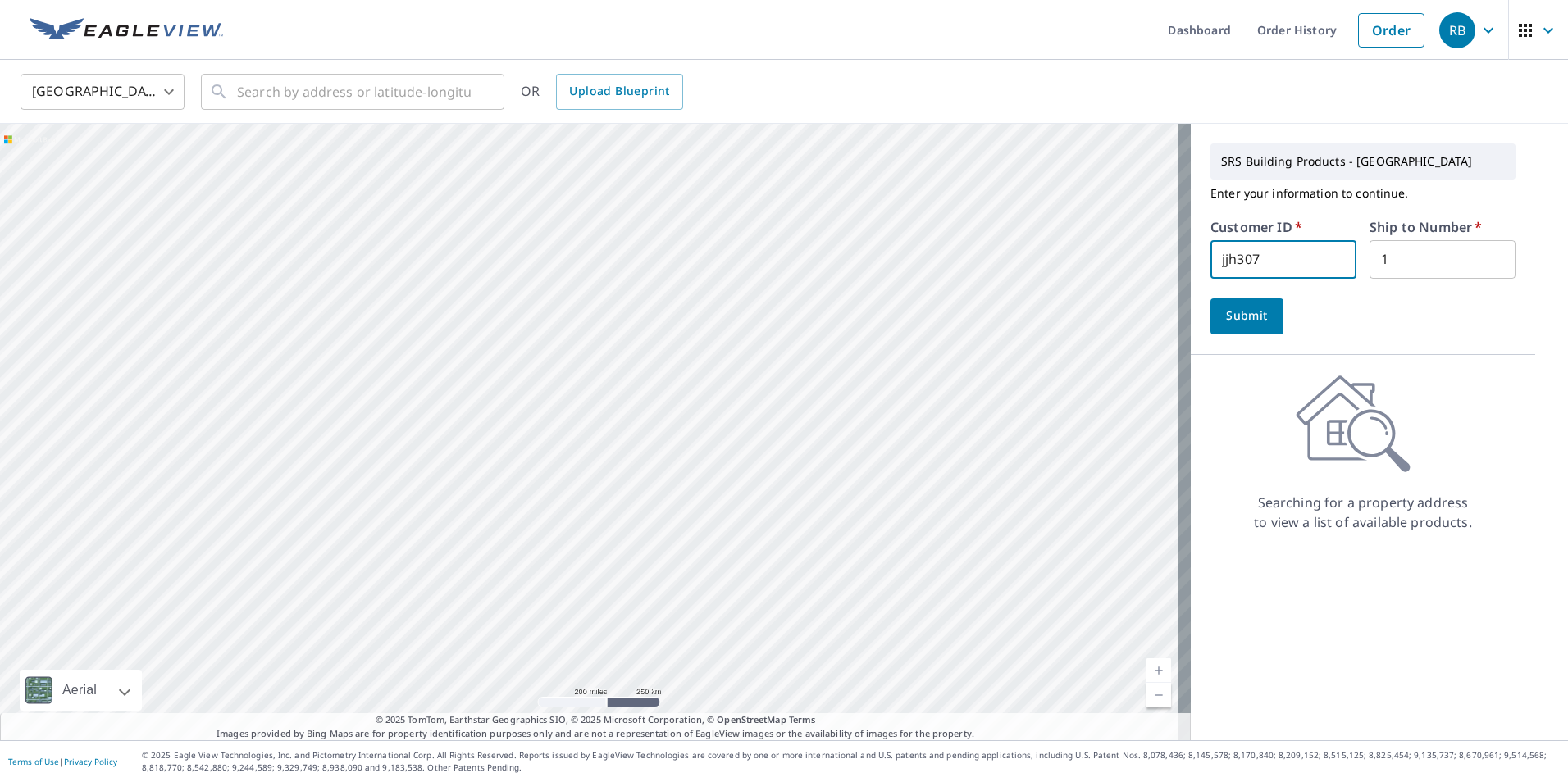
paste input "S00507"
drag, startPoint x: 1288, startPoint y: 252, endPoint x: 1282, endPoint y: 267, distance: 16.2
click at [1288, 253] on input "S005077" at bounding box center [1282, 259] width 146 height 39
type input "S005077"
click at [1224, 314] on span "Submit" at bounding box center [1247, 315] width 47 height 21
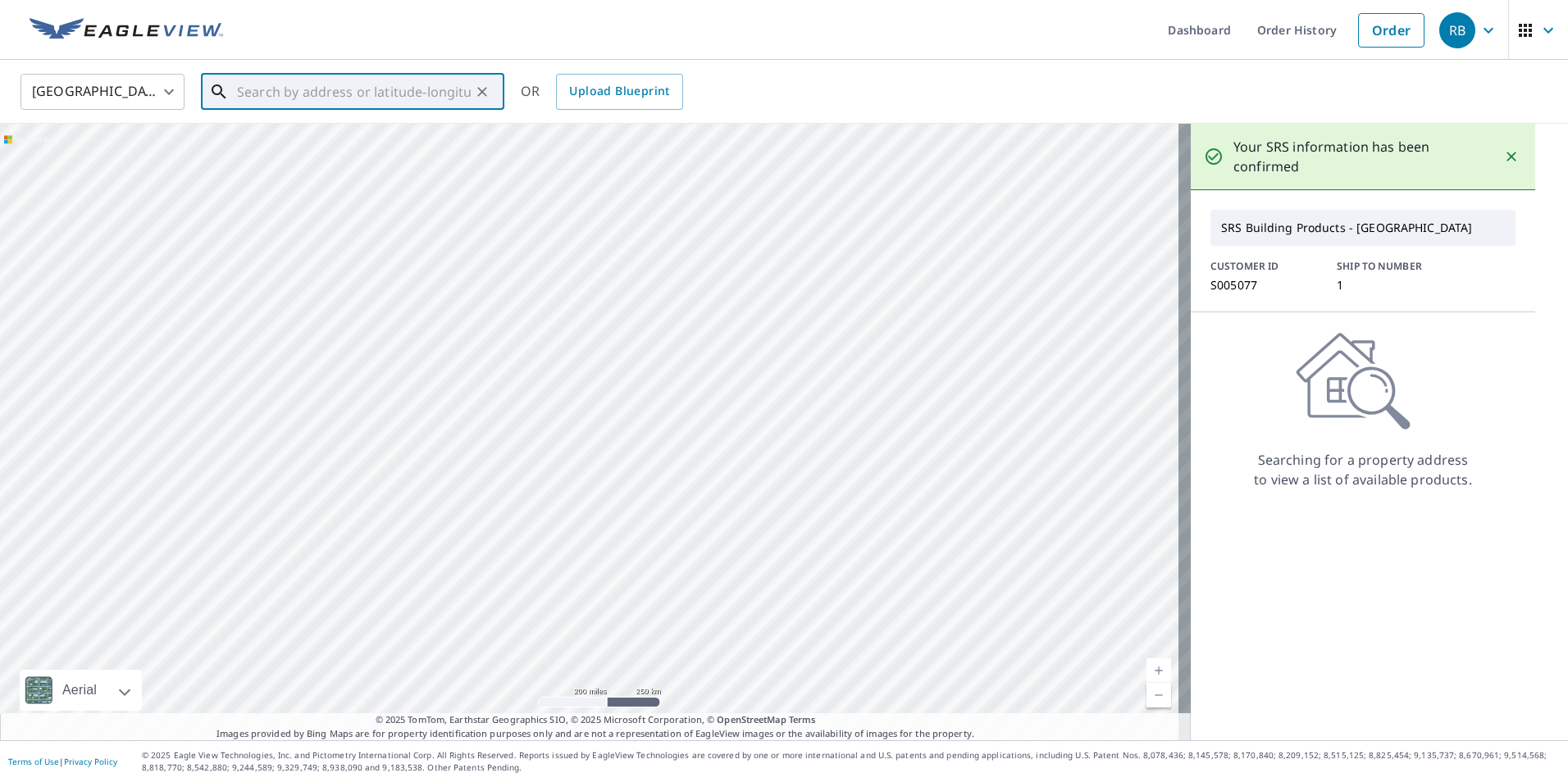
click at [249, 101] on input "text" at bounding box center [353, 92] width 234 height 46
paste input "63312 NE CARLY LANE"
click at [304, 148] on span "63312 Carly Ln" at bounding box center [363, 140] width 257 height 20
type input "63312 Carly Ln Bend, OR 97701"
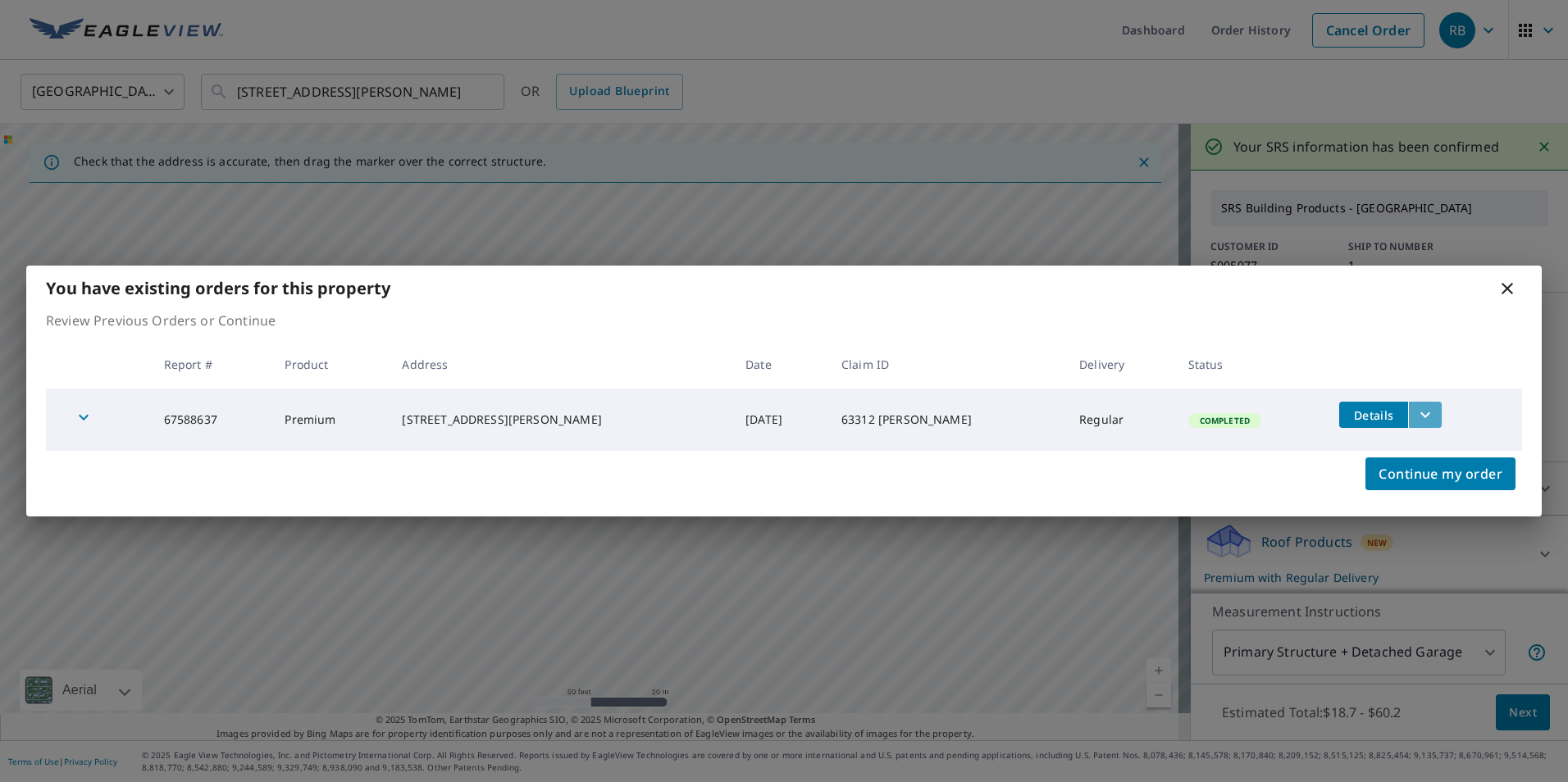
click at [1415, 413] on icon "filesDropdownBtn-67588637" at bounding box center [1425, 415] width 20 height 20
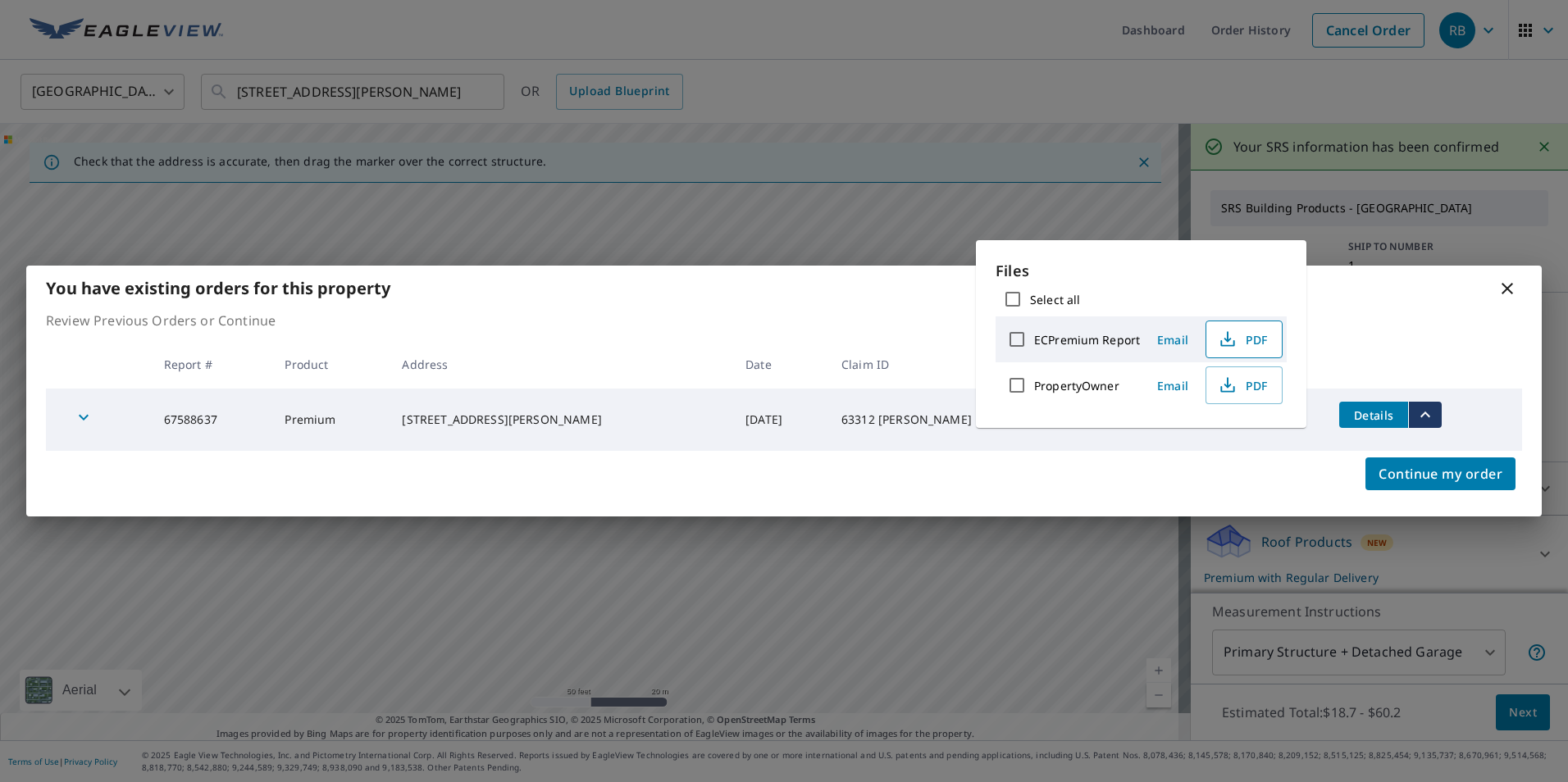
click at [1234, 339] on icon "button" at bounding box center [1227, 340] width 20 height 20
